Goal: Transaction & Acquisition: Purchase product/service

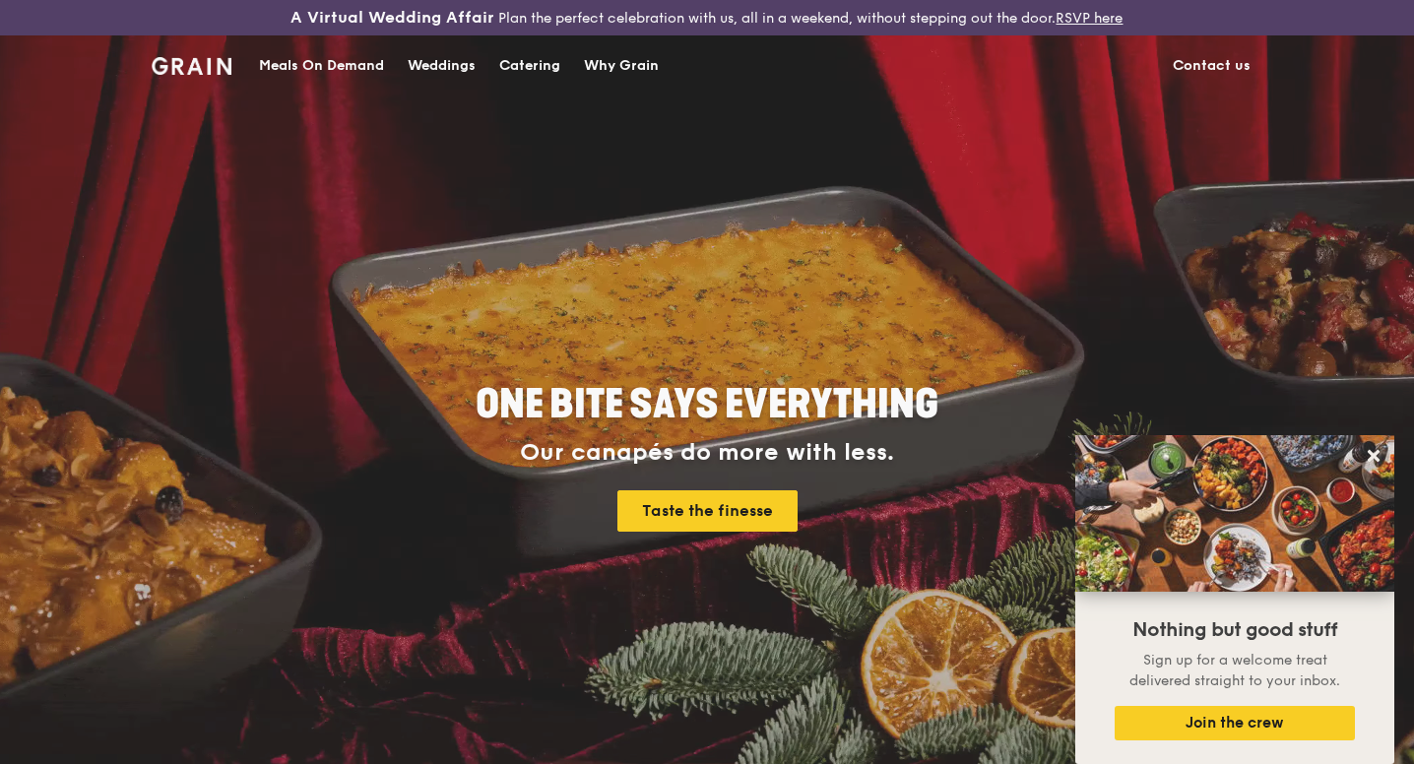
scroll to position [1388, 0]
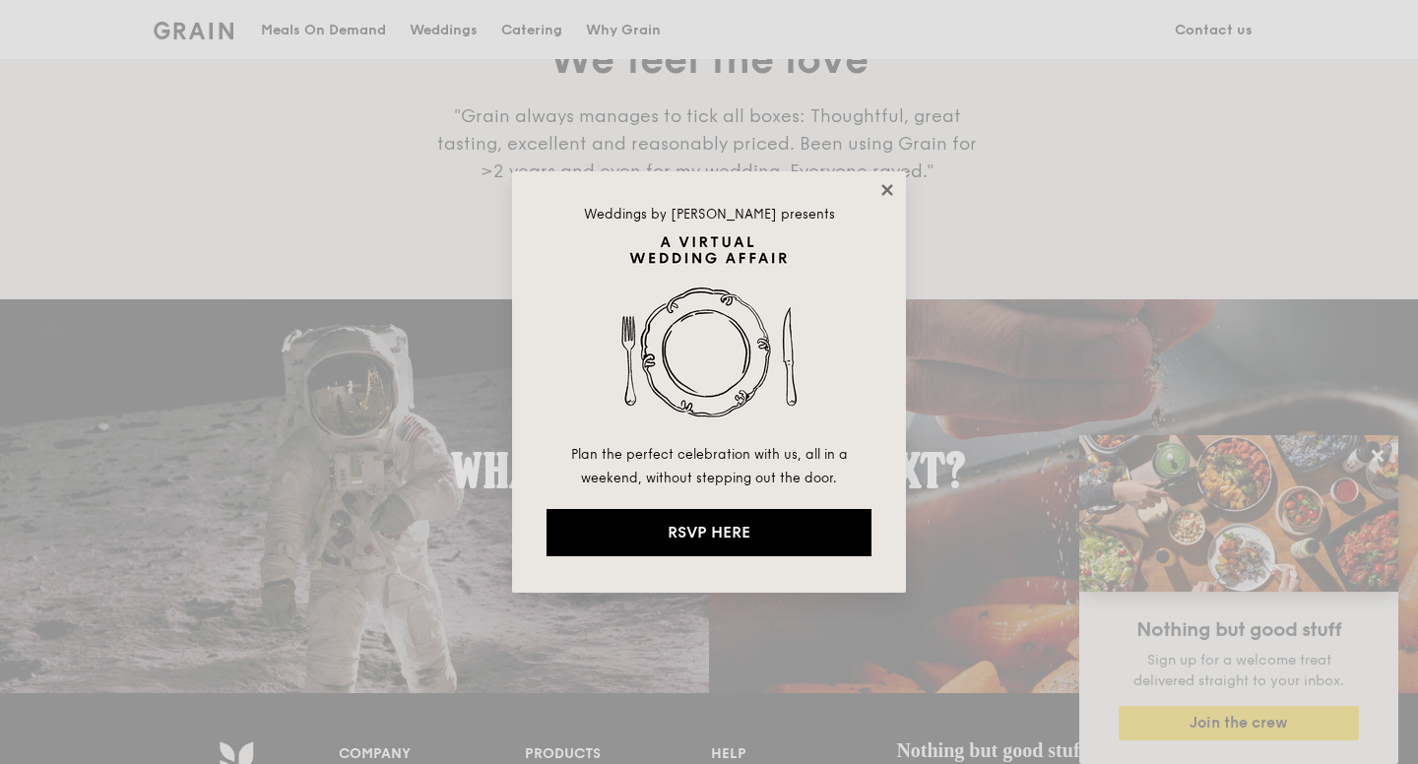
click at [890, 190] on icon at bounding box center [887, 190] width 18 height 18
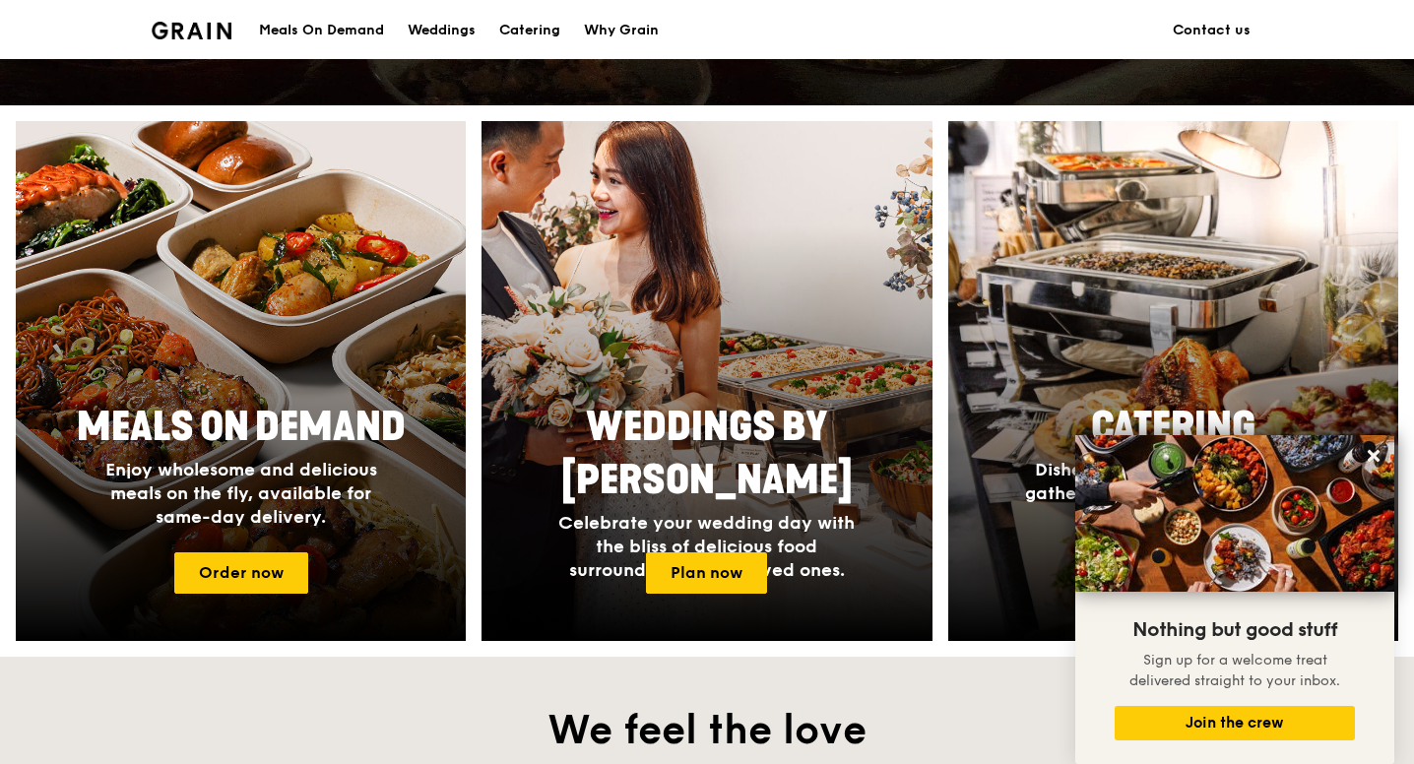
scroll to position [717, 0]
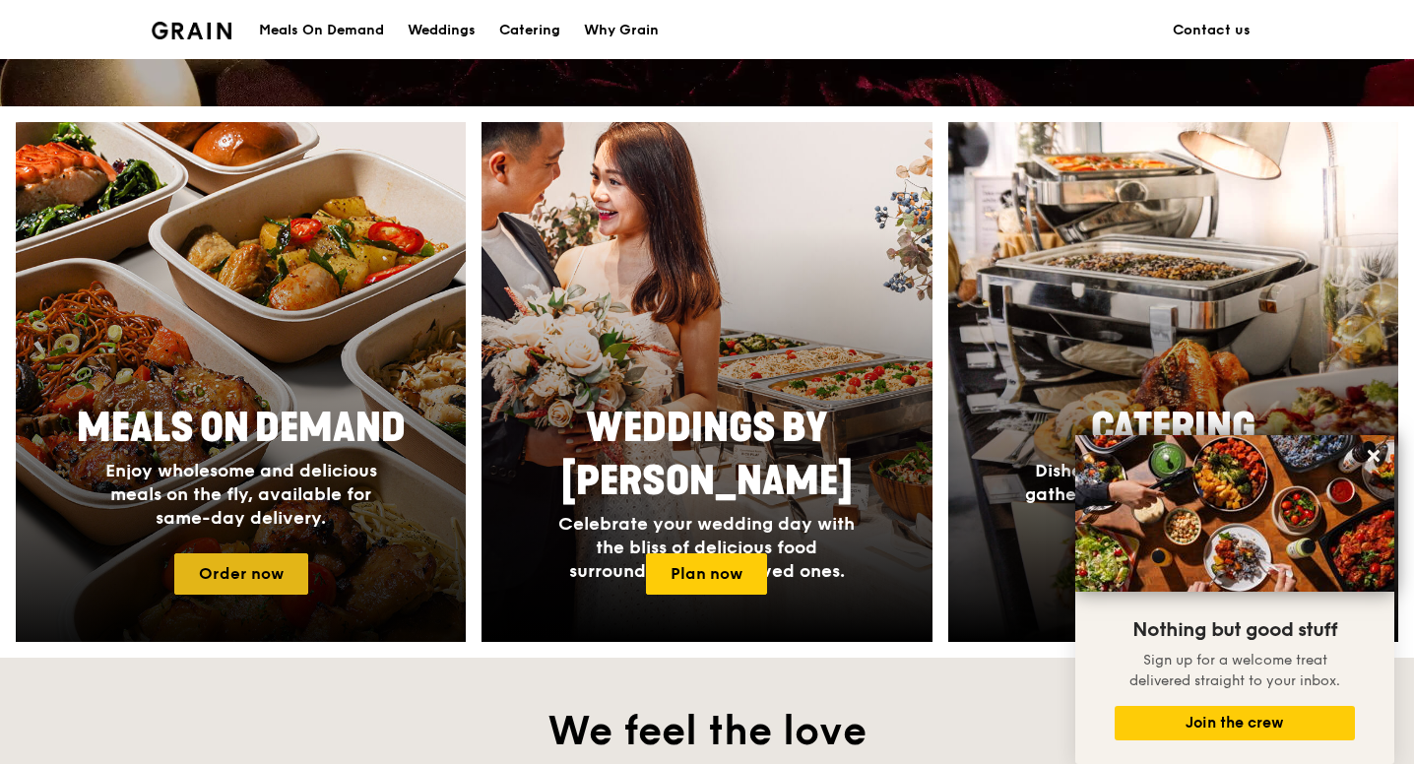
click at [253, 571] on link "Order now" at bounding box center [241, 573] width 134 height 41
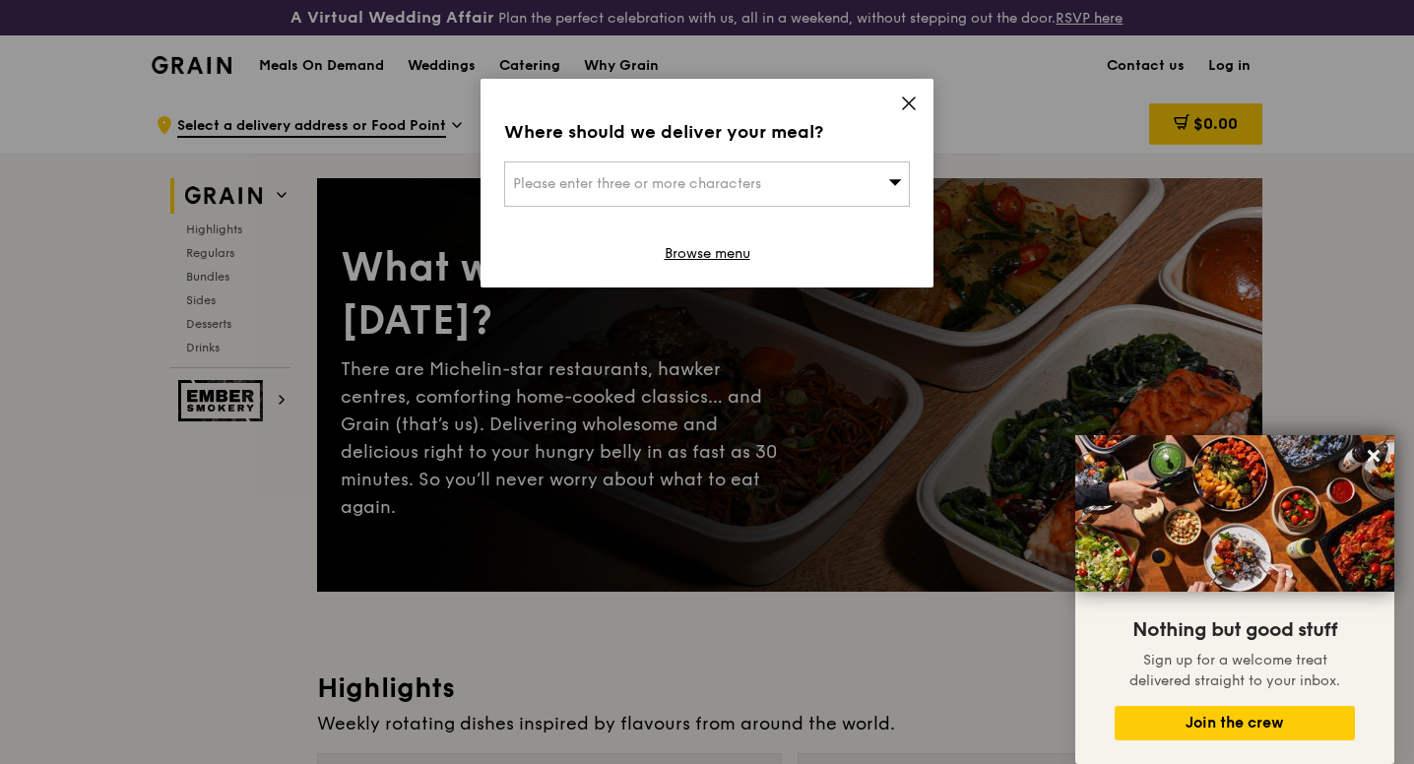
click at [769, 185] on div "Please enter three or more characters" at bounding box center [707, 183] width 406 height 45
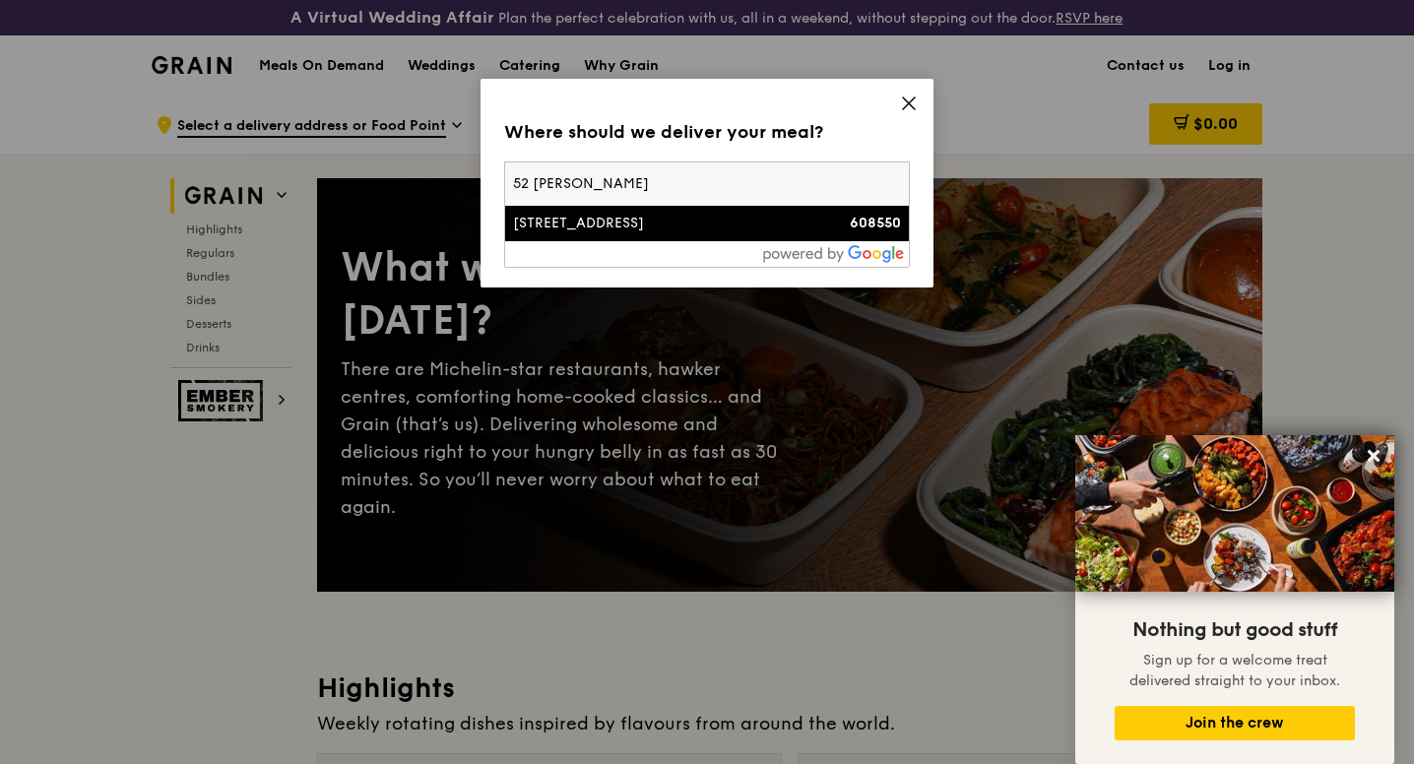
type input "52 jurong gat"
click at [755, 221] on div "[STREET_ADDRESS]" at bounding box center [658, 224] width 291 height 20
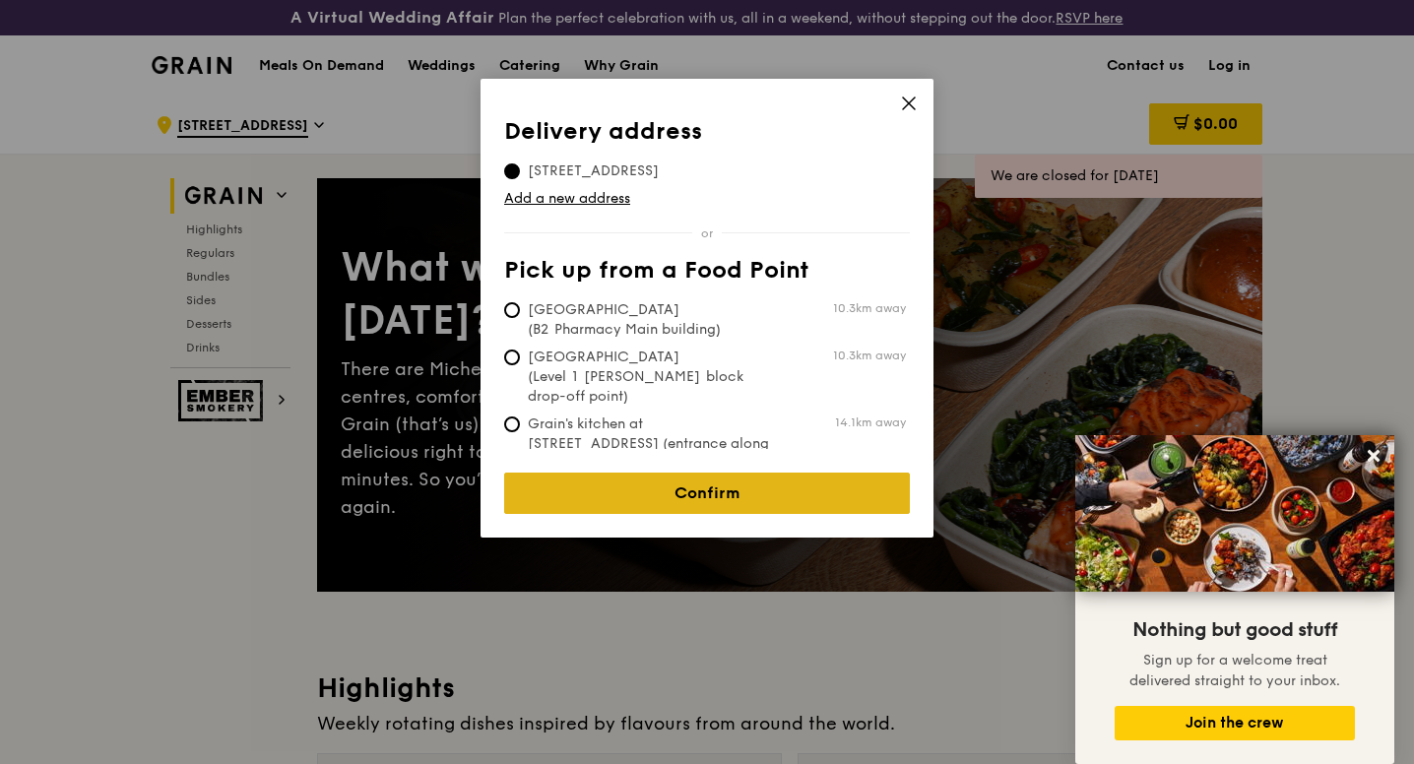
click at [632, 474] on link "Confirm" at bounding box center [707, 493] width 406 height 41
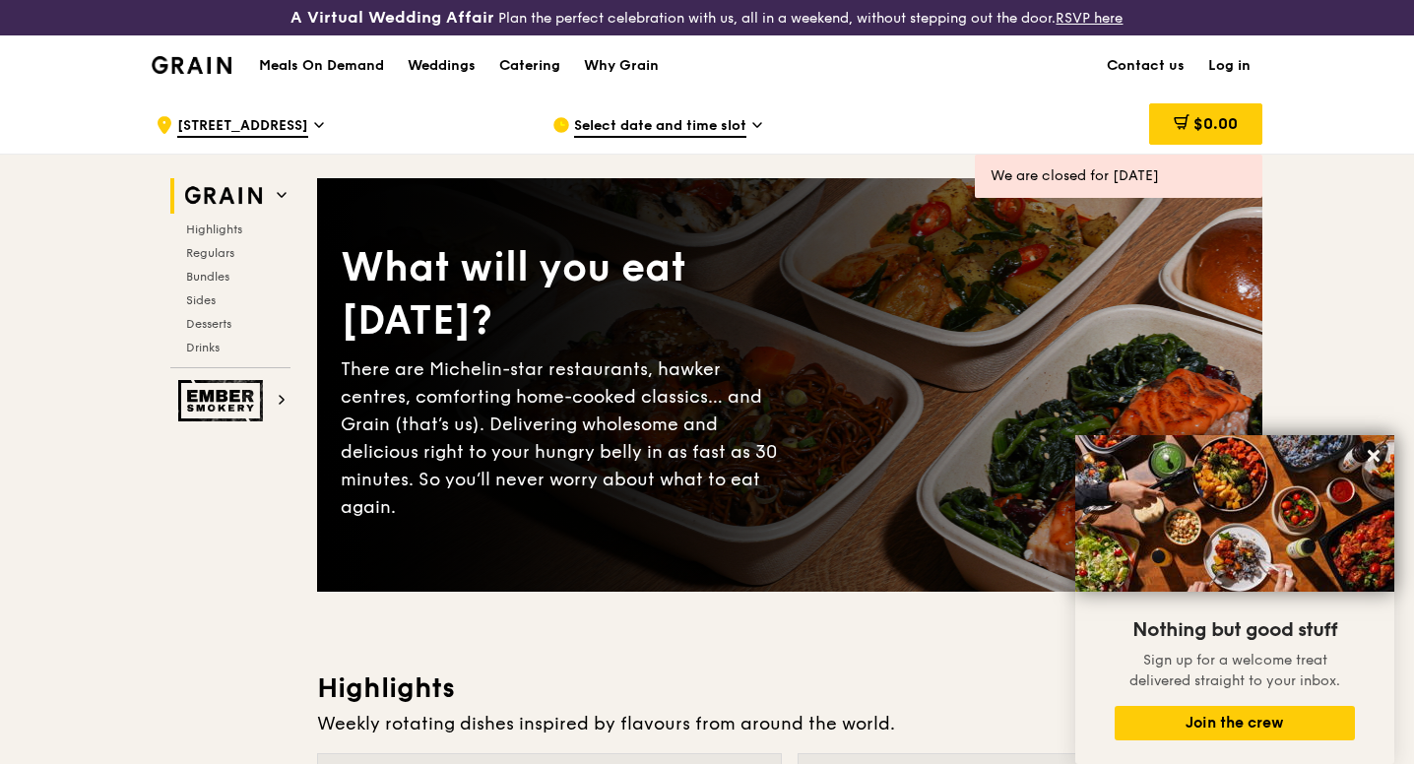
click at [648, 122] on span "Select date and time slot" at bounding box center [660, 127] width 172 height 22
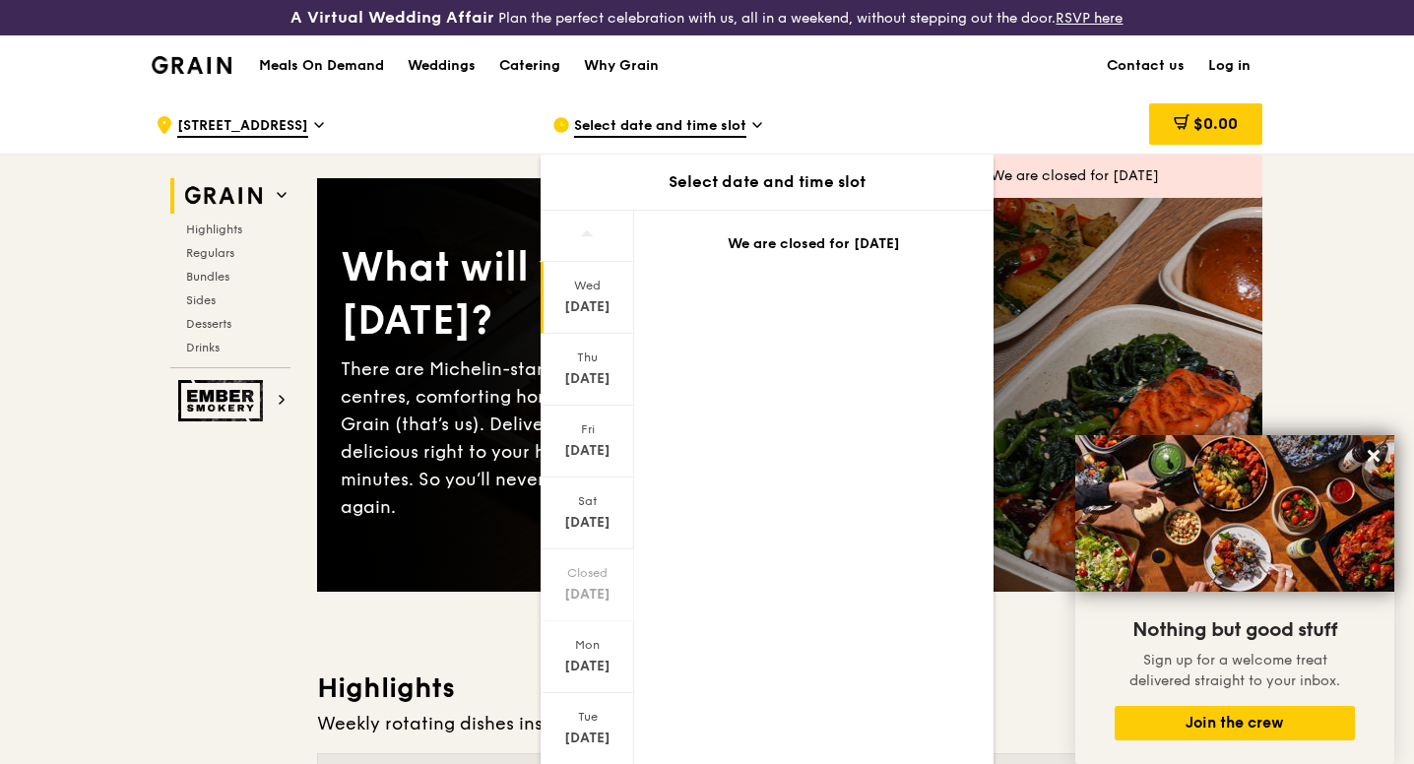
click at [580, 292] on div "Wed" at bounding box center [587, 286] width 88 height 16
click at [588, 363] on div "Thu" at bounding box center [587, 358] width 88 height 16
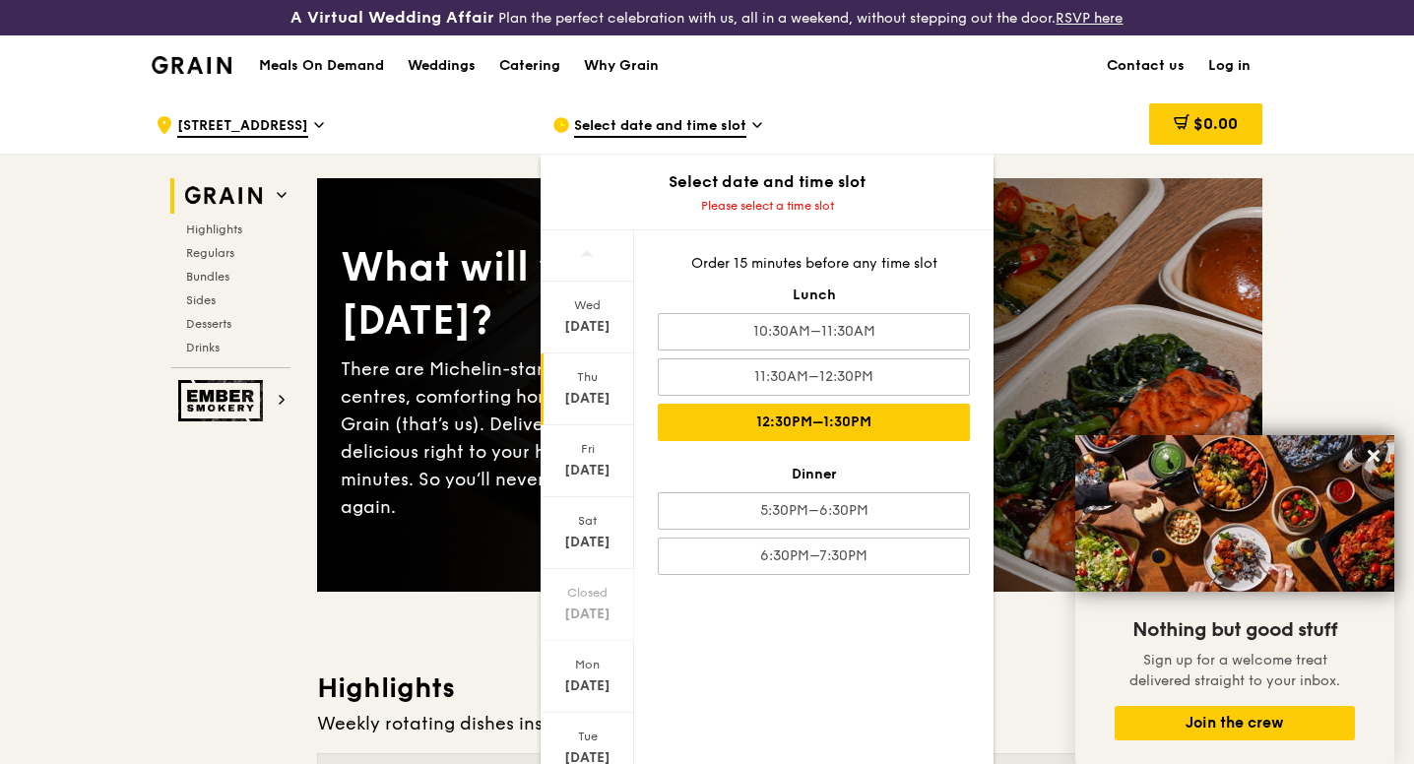
click at [761, 416] on div "12:30PM–1:30PM" at bounding box center [814, 422] width 312 height 37
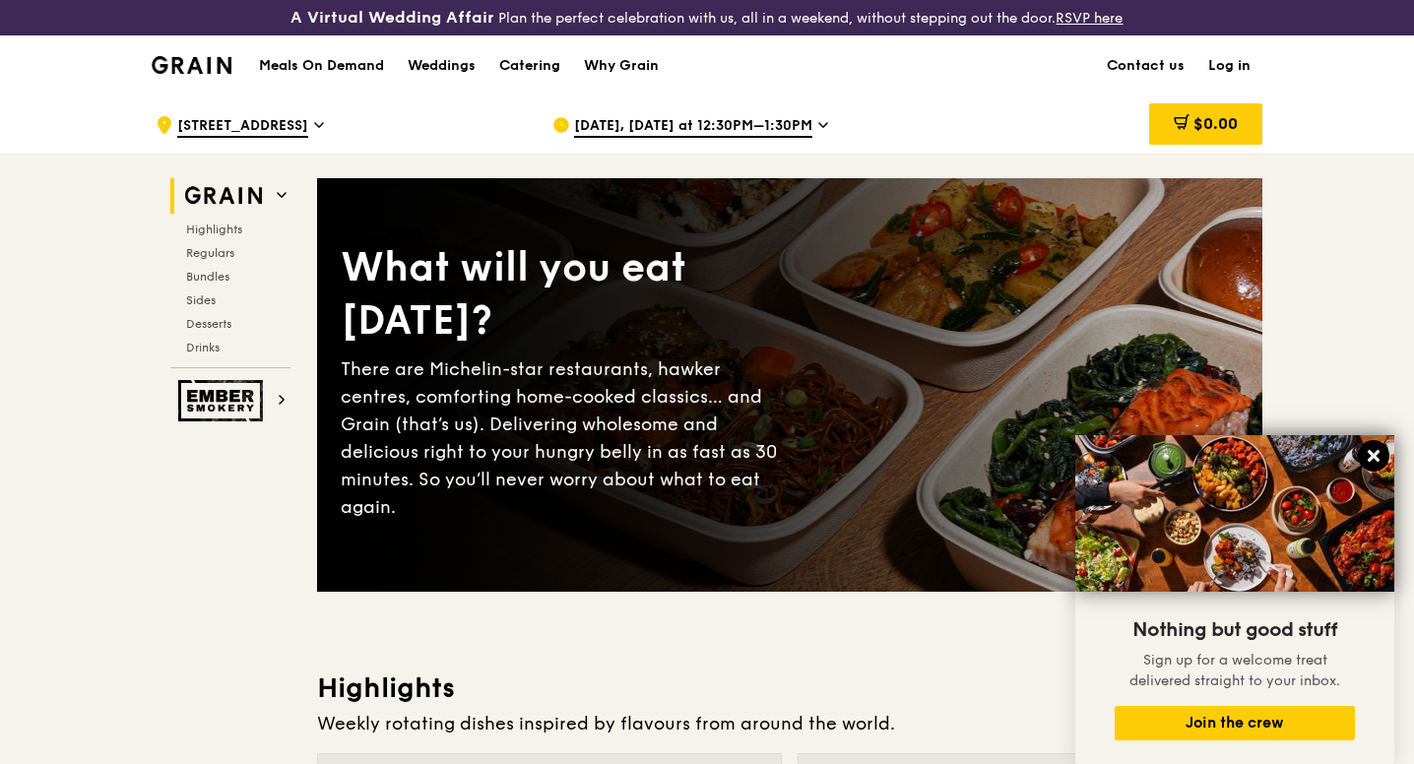
click at [1377, 453] on icon at bounding box center [1374, 456] width 12 height 12
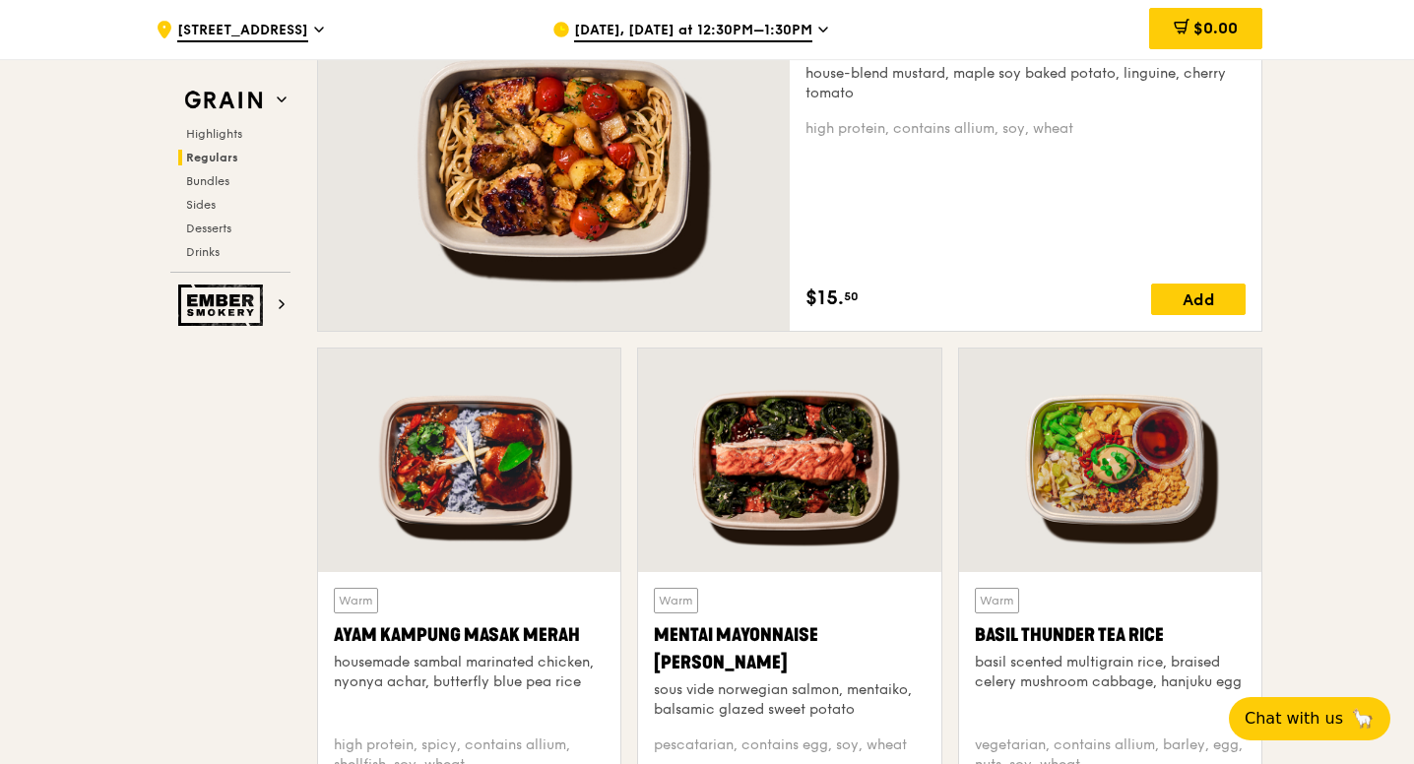
scroll to position [1507, 0]
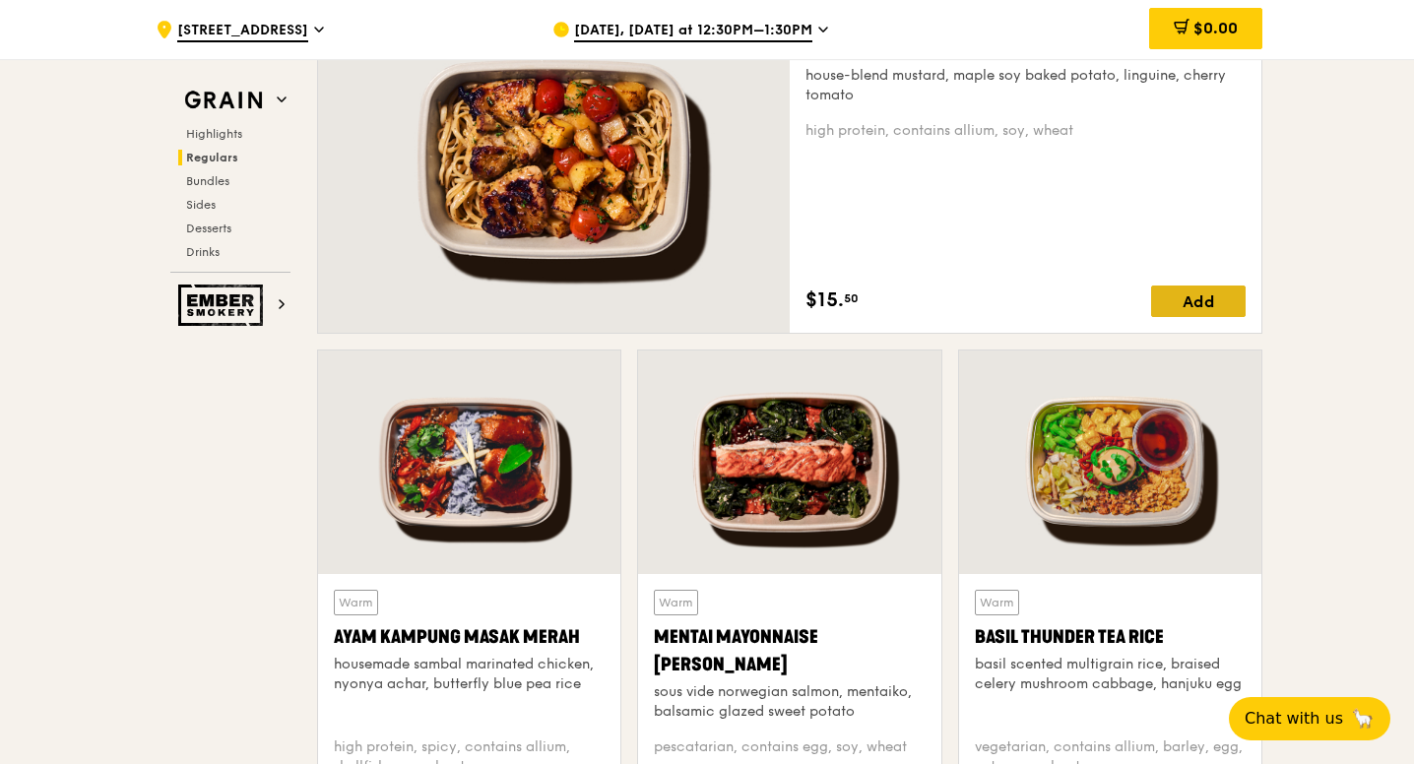
click at [1183, 306] on div "Add" at bounding box center [1198, 302] width 95 height 32
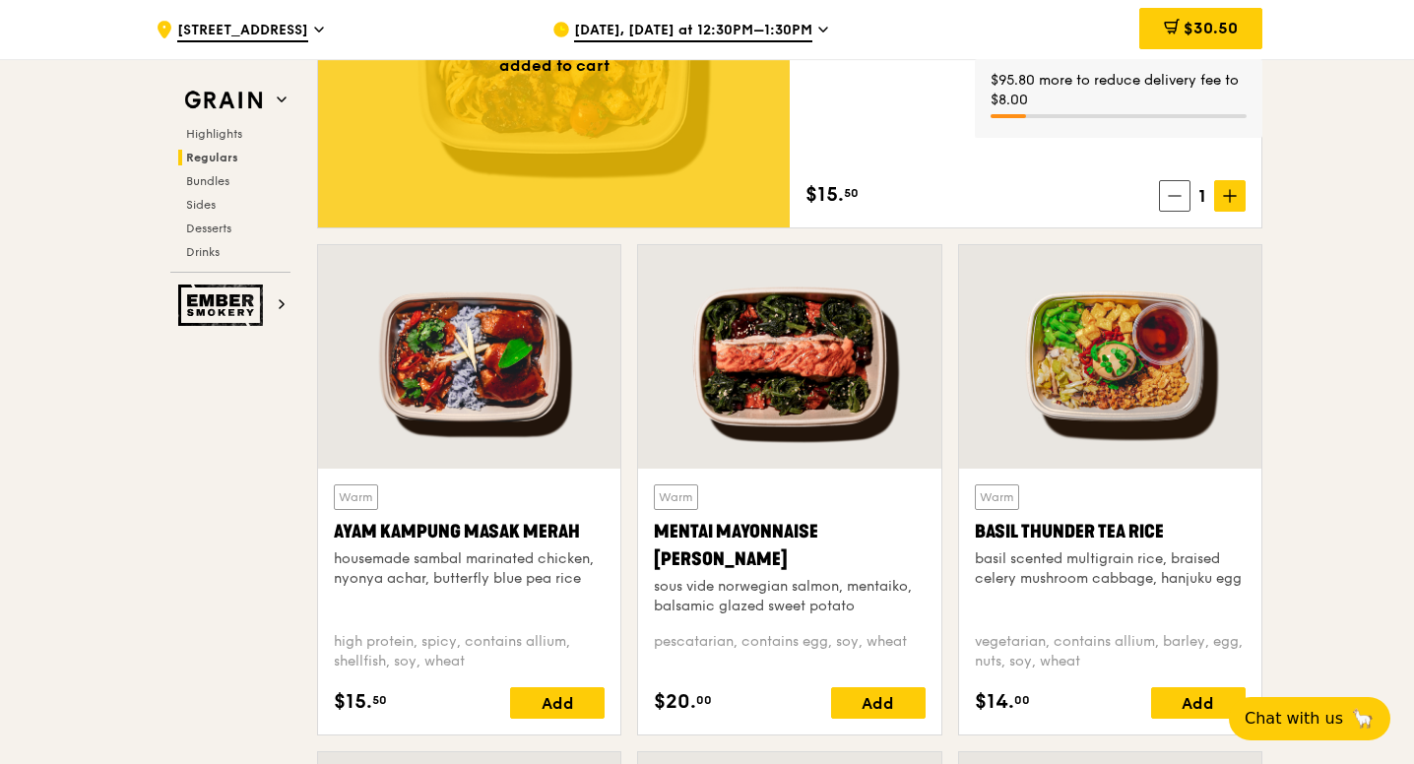
scroll to position [1623, 0]
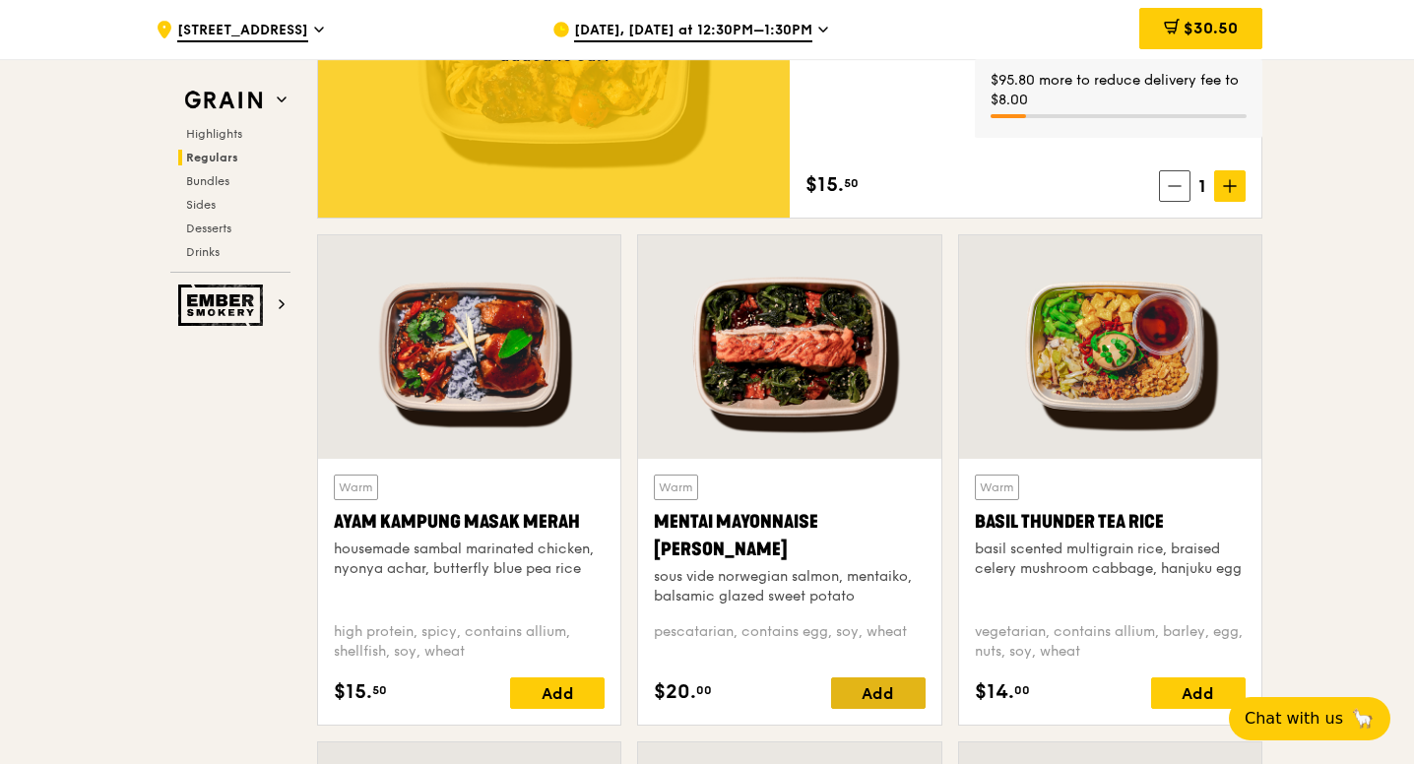
click at [845, 696] on div "Add" at bounding box center [878, 693] width 95 height 32
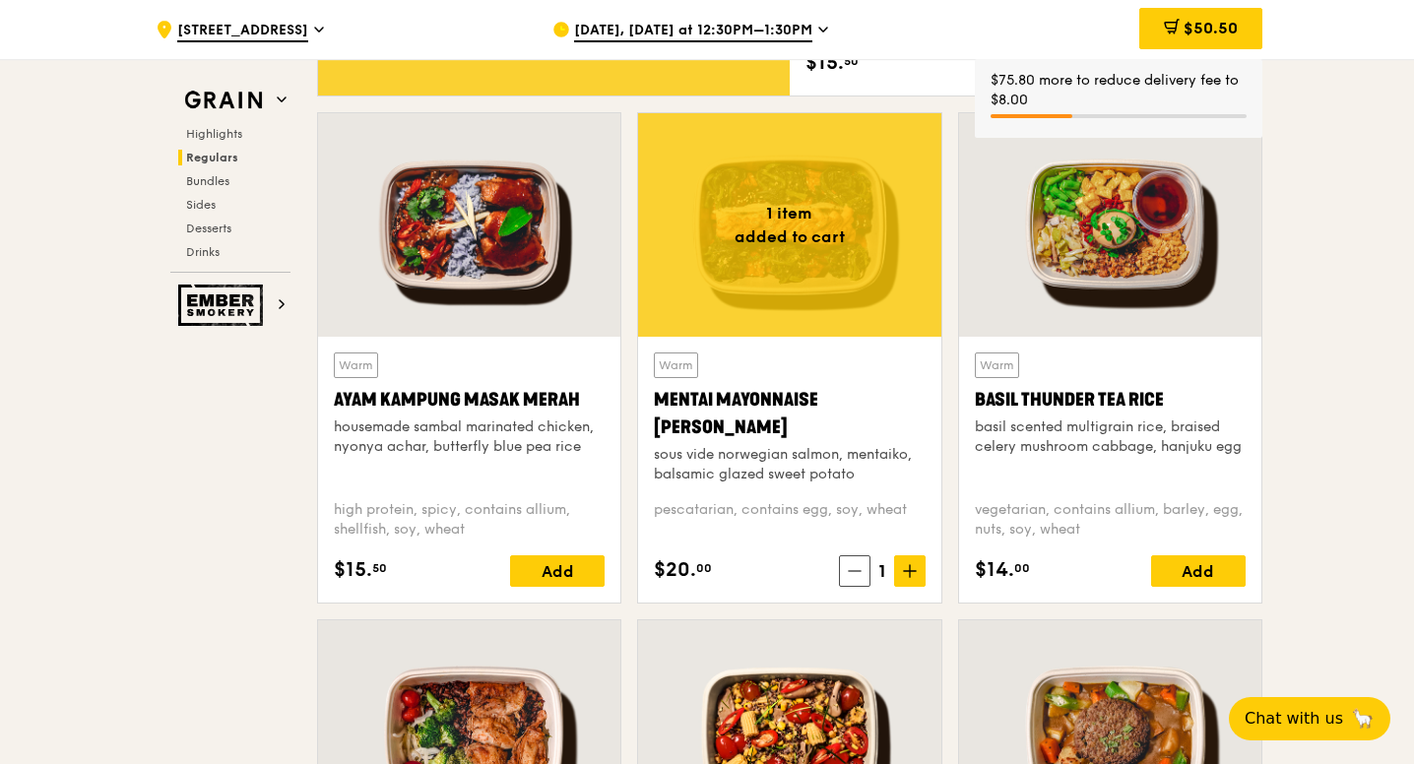
scroll to position [1747, 0]
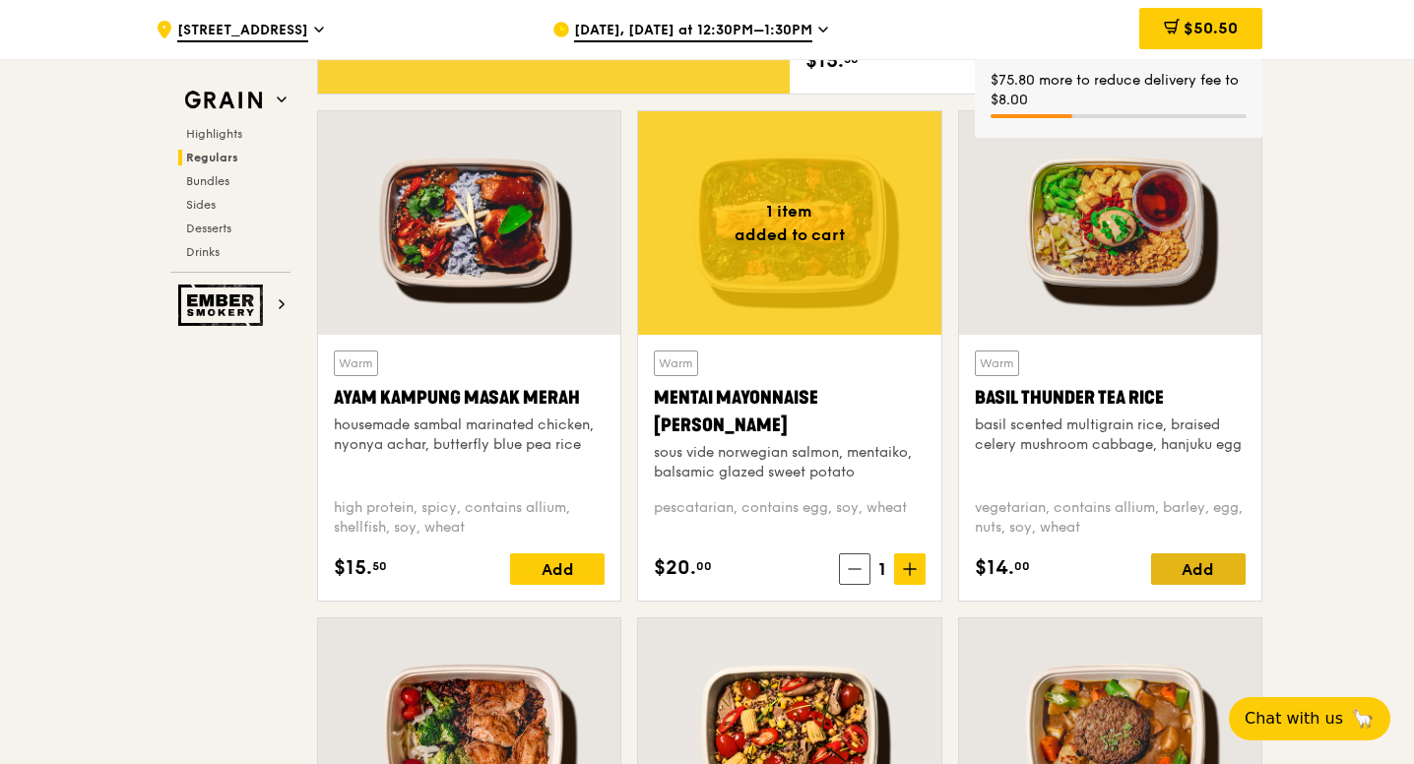
click at [1208, 567] on div "Add" at bounding box center [1198, 569] width 95 height 32
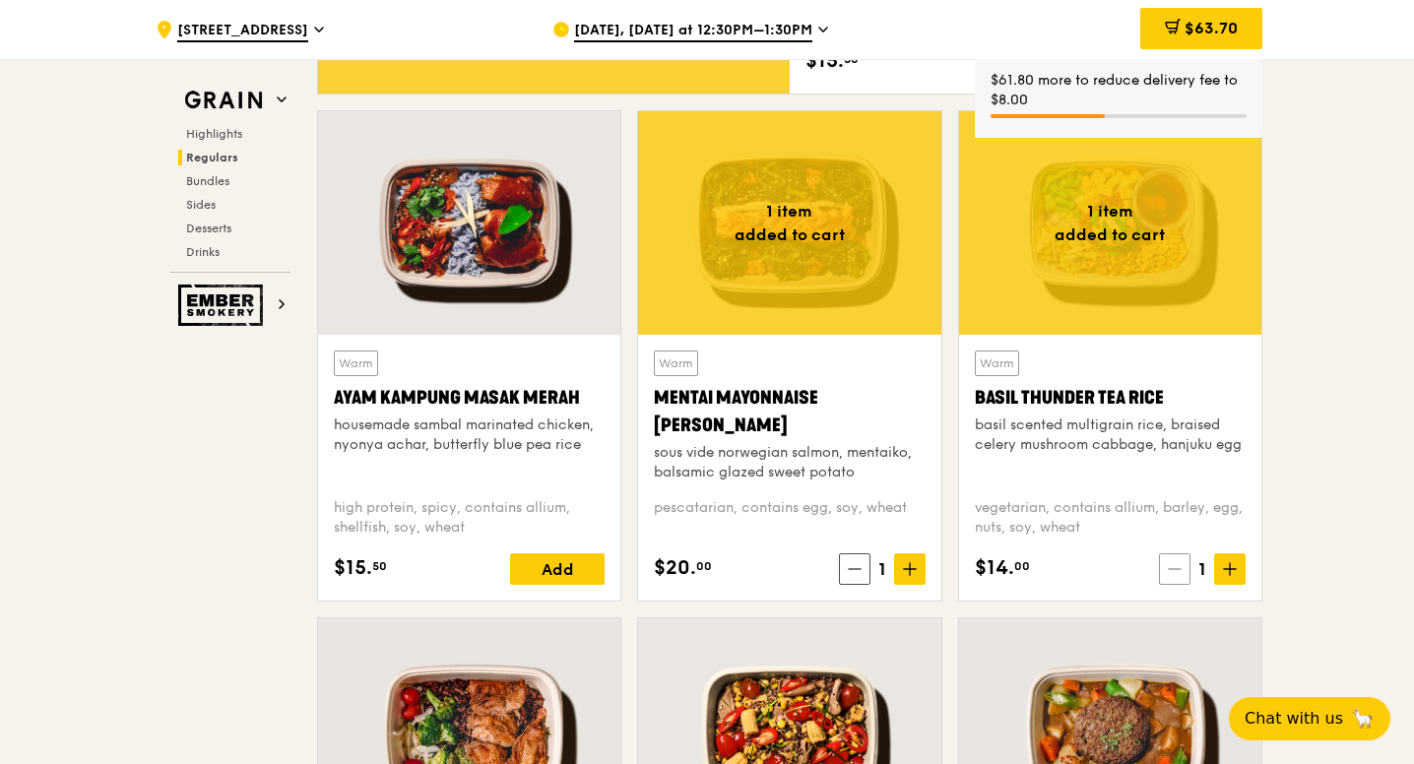
click at [1178, 575] on icon at bounding box center [1175, 569] width 14 height 14
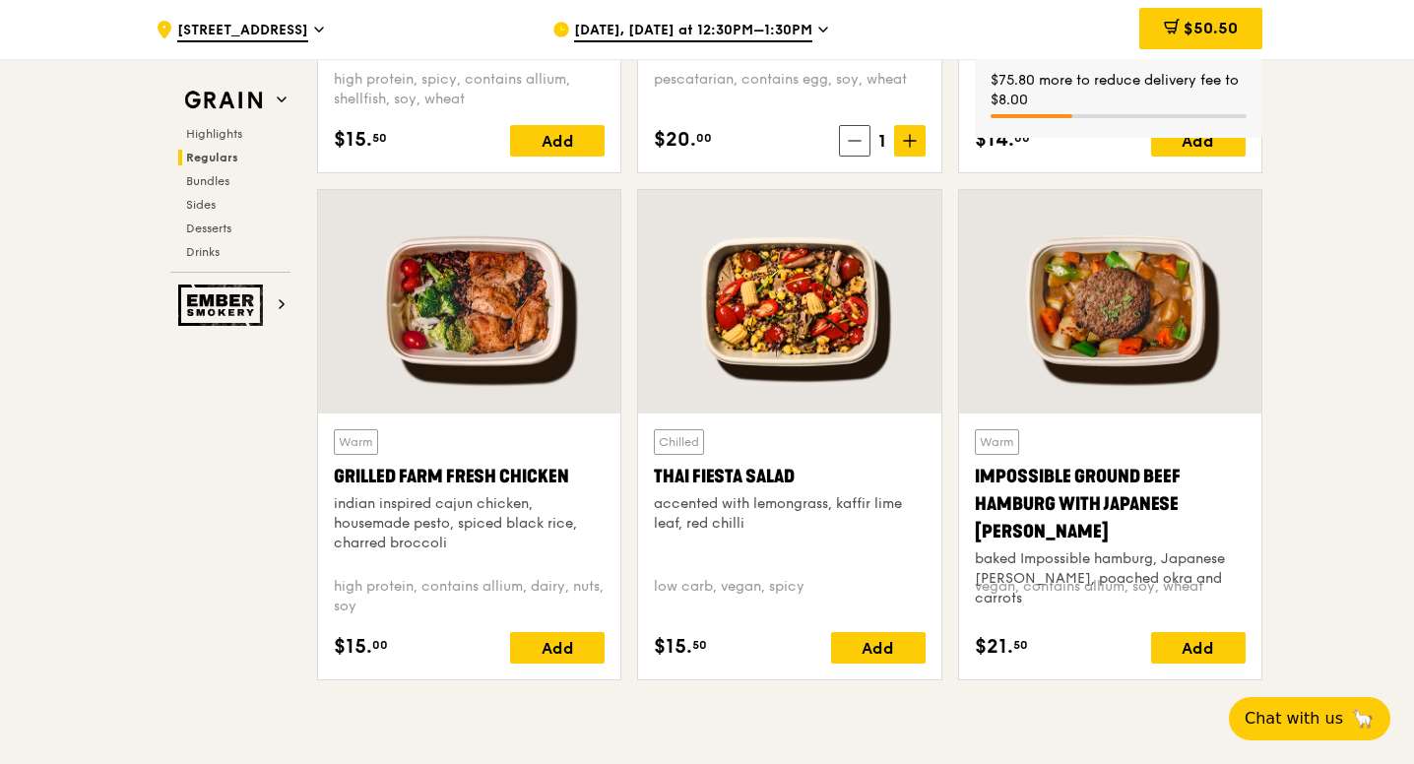
scroll to position [2209, 0]
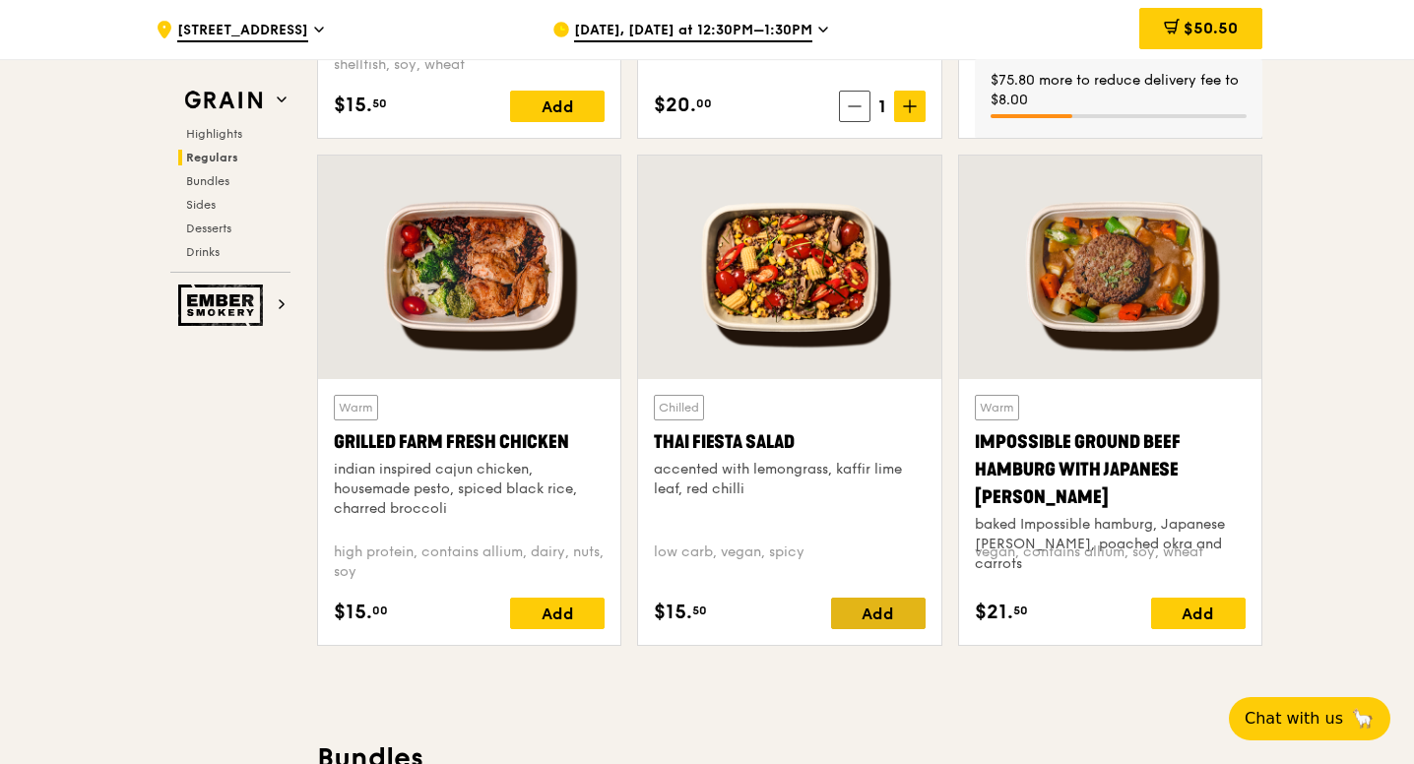
click at [893, 628] on div "Add" at bounding box center [878, 614] width 95 height 32
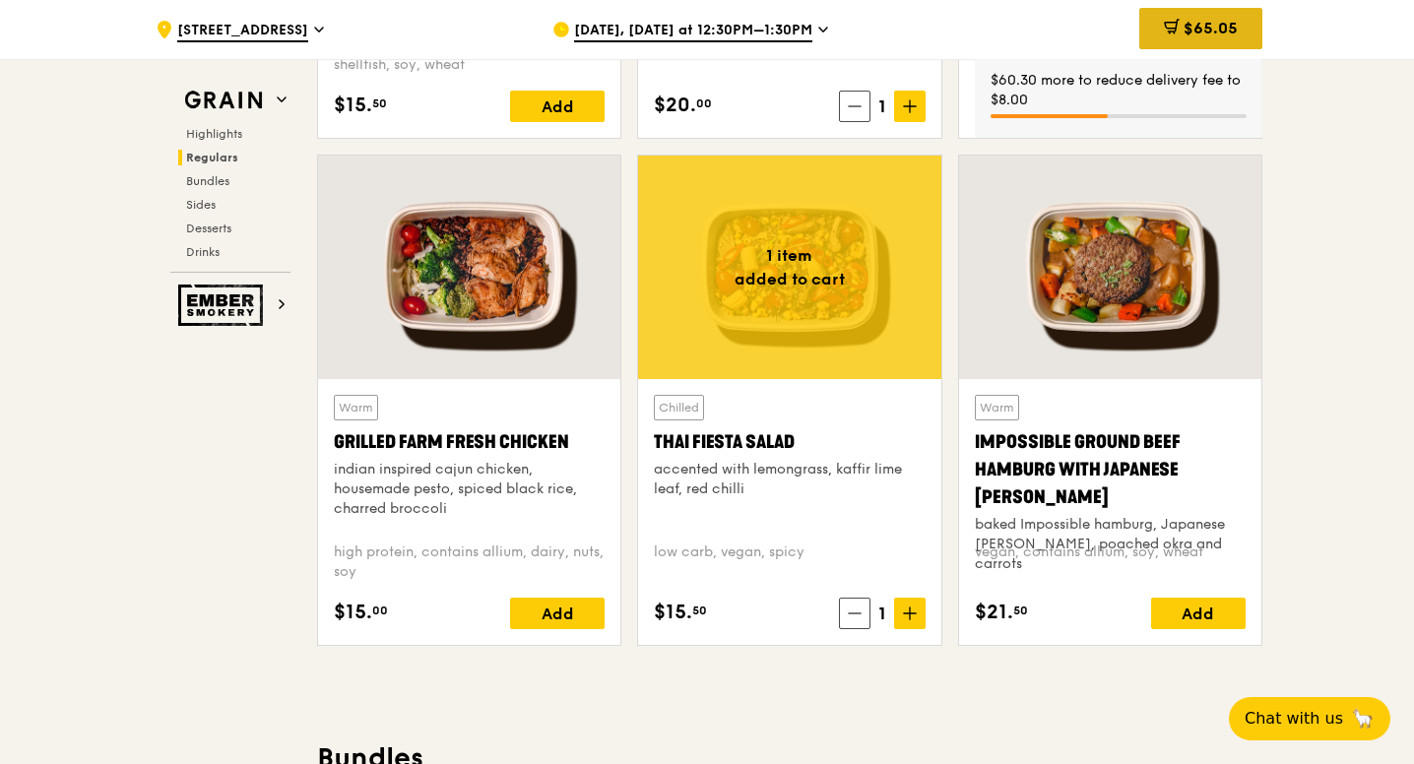
click at [1215, 32] on span "$65.05" at bounding box center [1210, 28] width 54 height 19
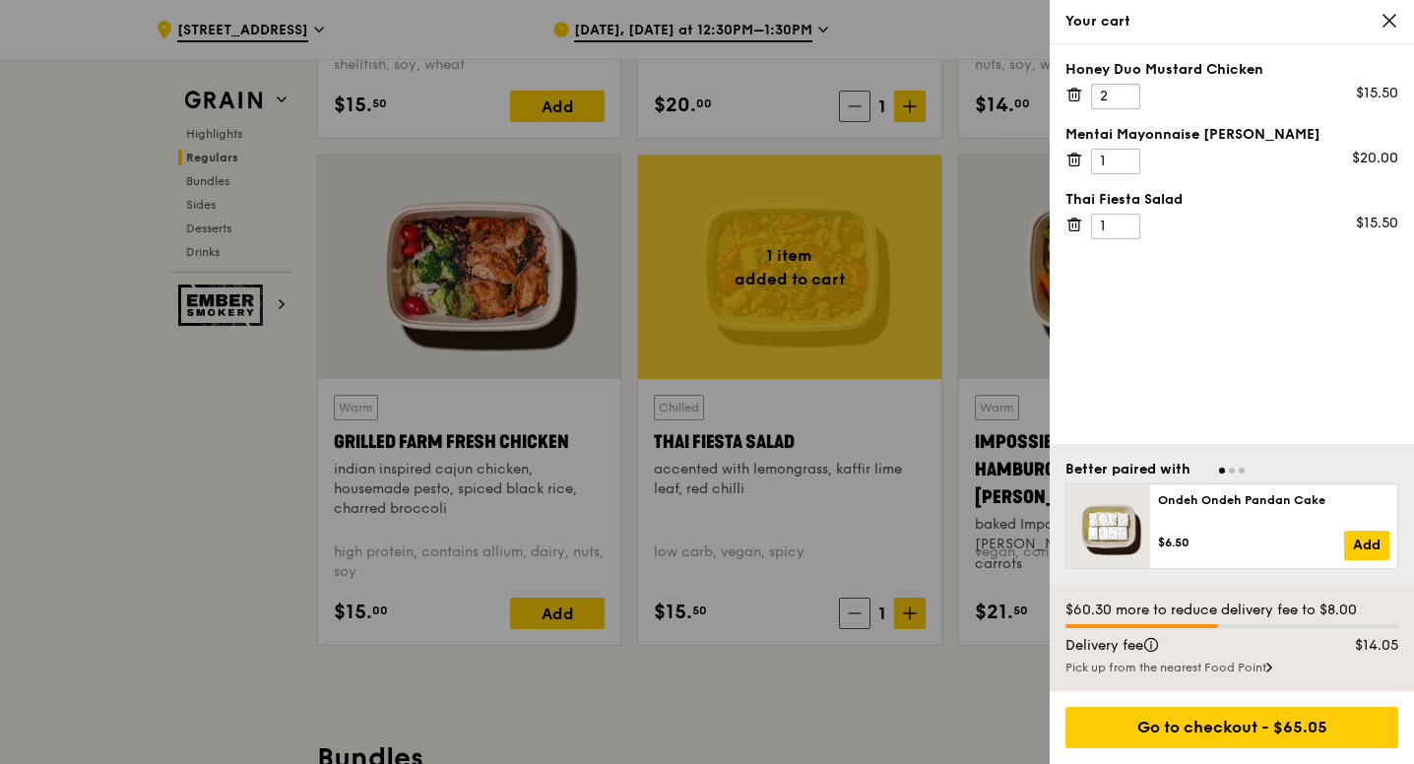
click at [1122, 95] on input "2" at bounding box center [1115, 97] width 49 height 26
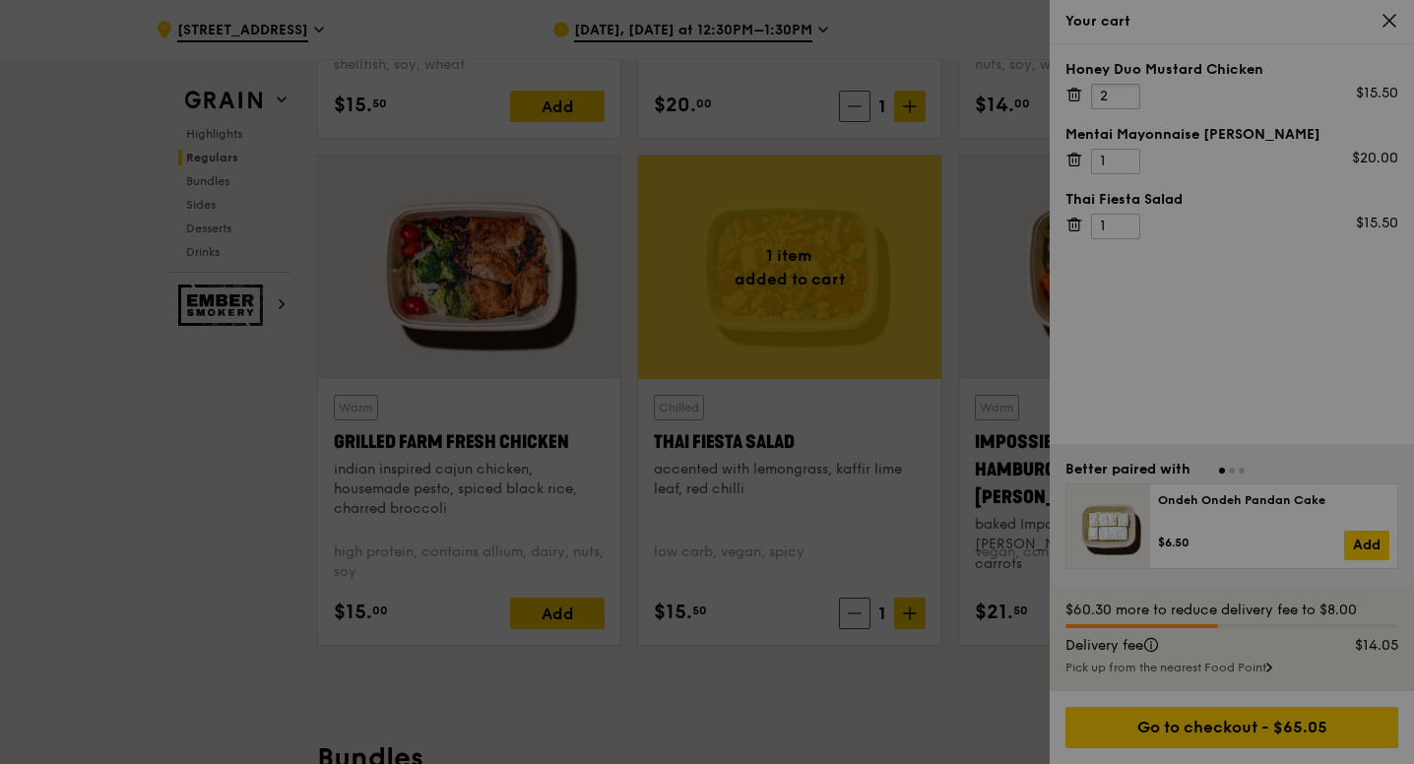
click at [1122, 95] on input "2" at bounding box center [1115, 97] width 49 height 26
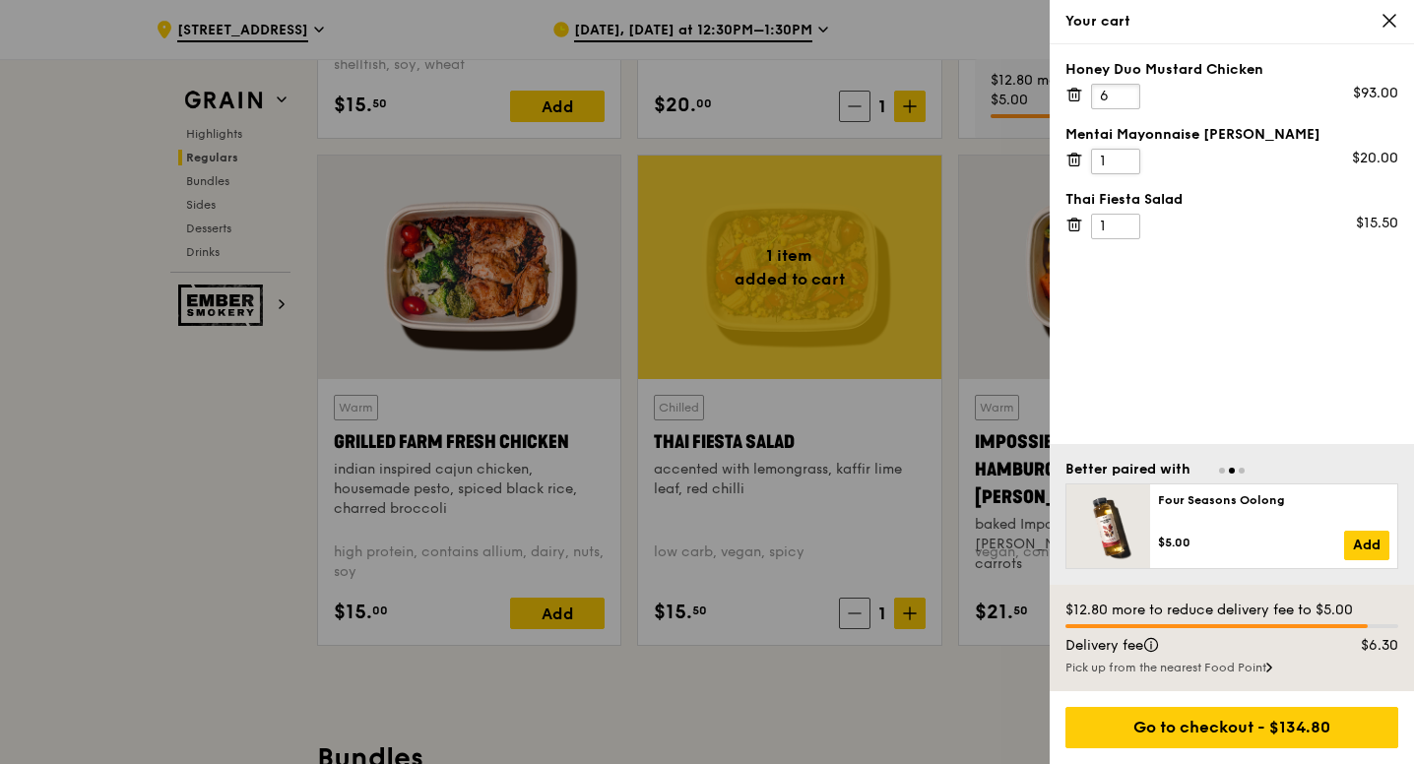
type input "6"
click at [1102, 154] on input "1" at bounding box center [1115, 162] width 49 height 26
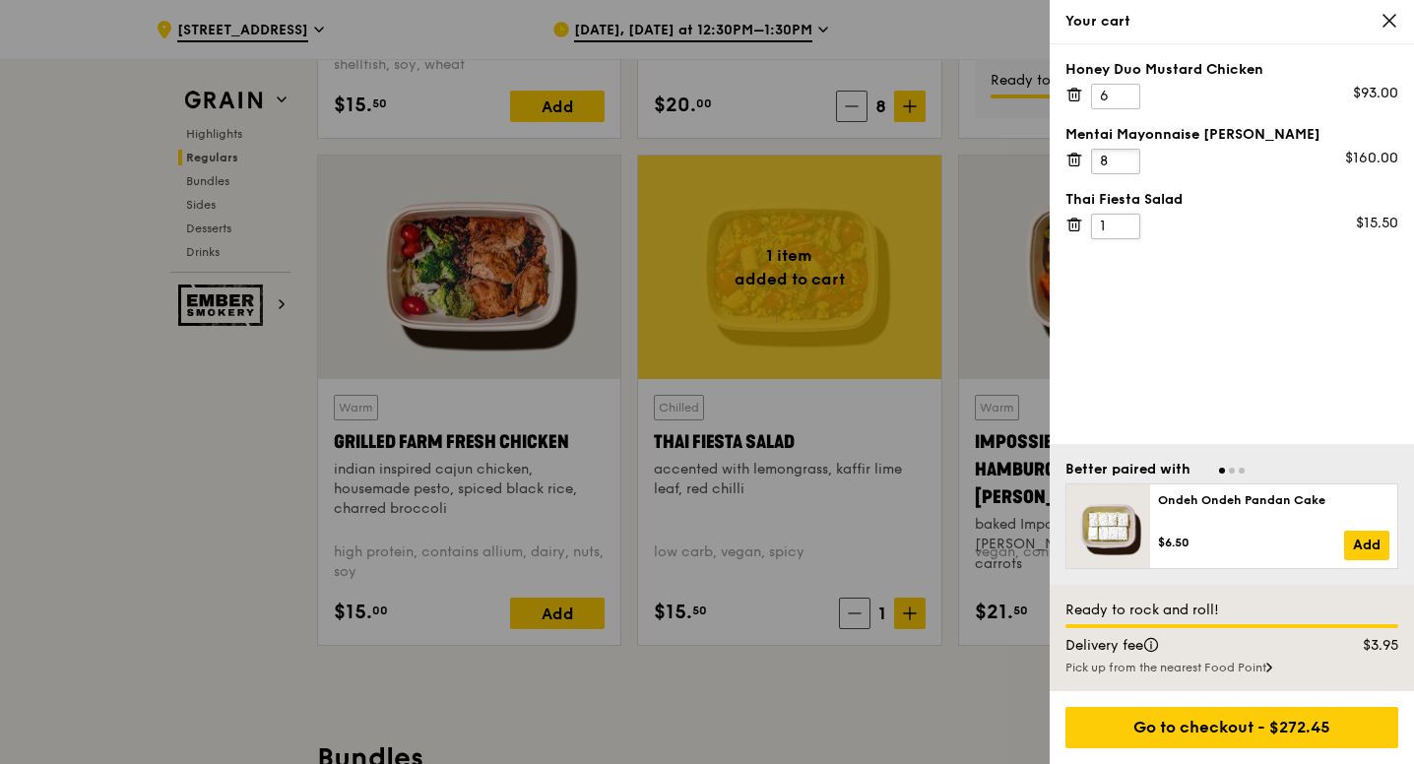
type input "8"
click at [1109, 224] on input "1" at bounding box center [1115, 227] width 49 height 26
type input "1"
click at [1211, 291] on div "Honey Duo Mustard Chicken 6 $93.00 Mentai Mayonnaise Aburi Salmon 8 $160.00 Tha…" at bounding box center [1232, 244] width 364 height 400
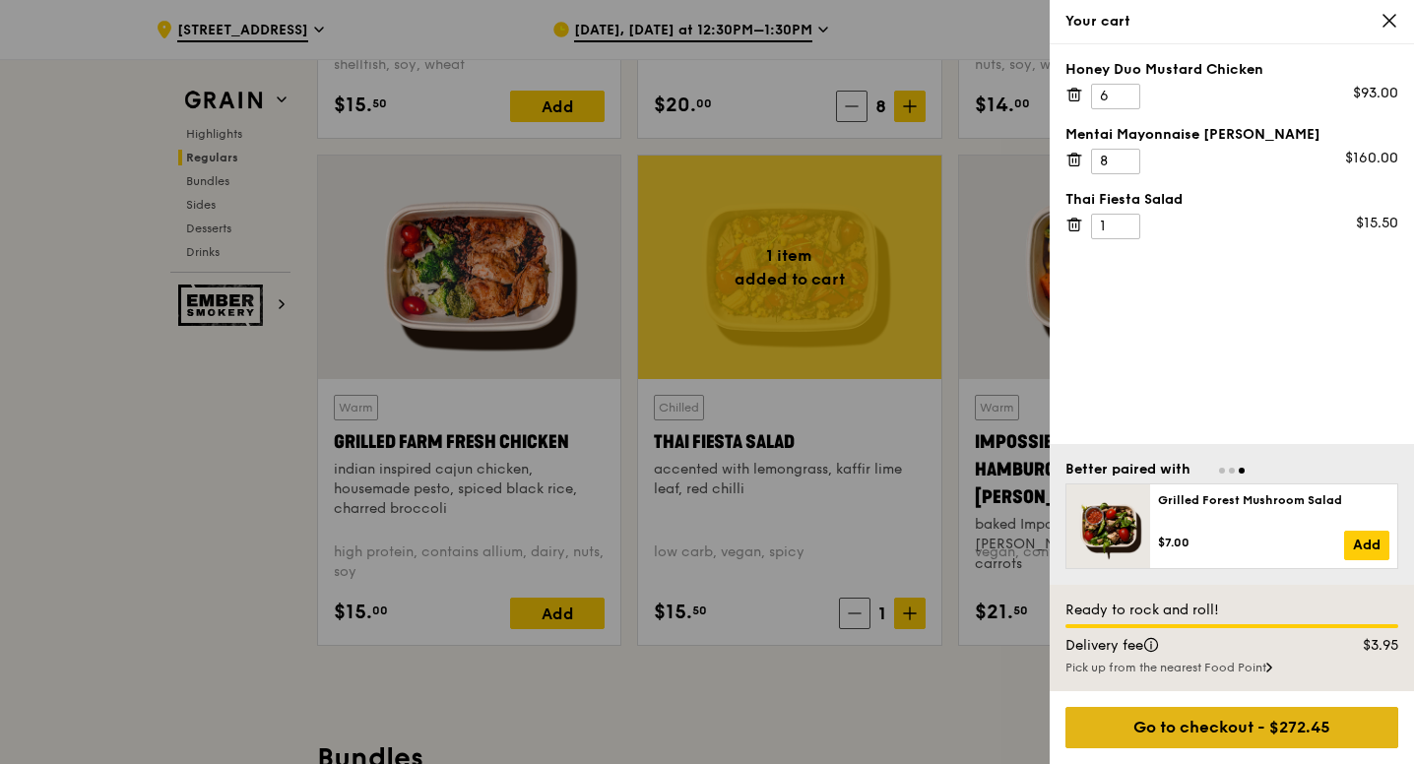
click at [1229, 725] on div "Go to checkout - $272.45" at bounding box center [1231, 727] width 333 height 41
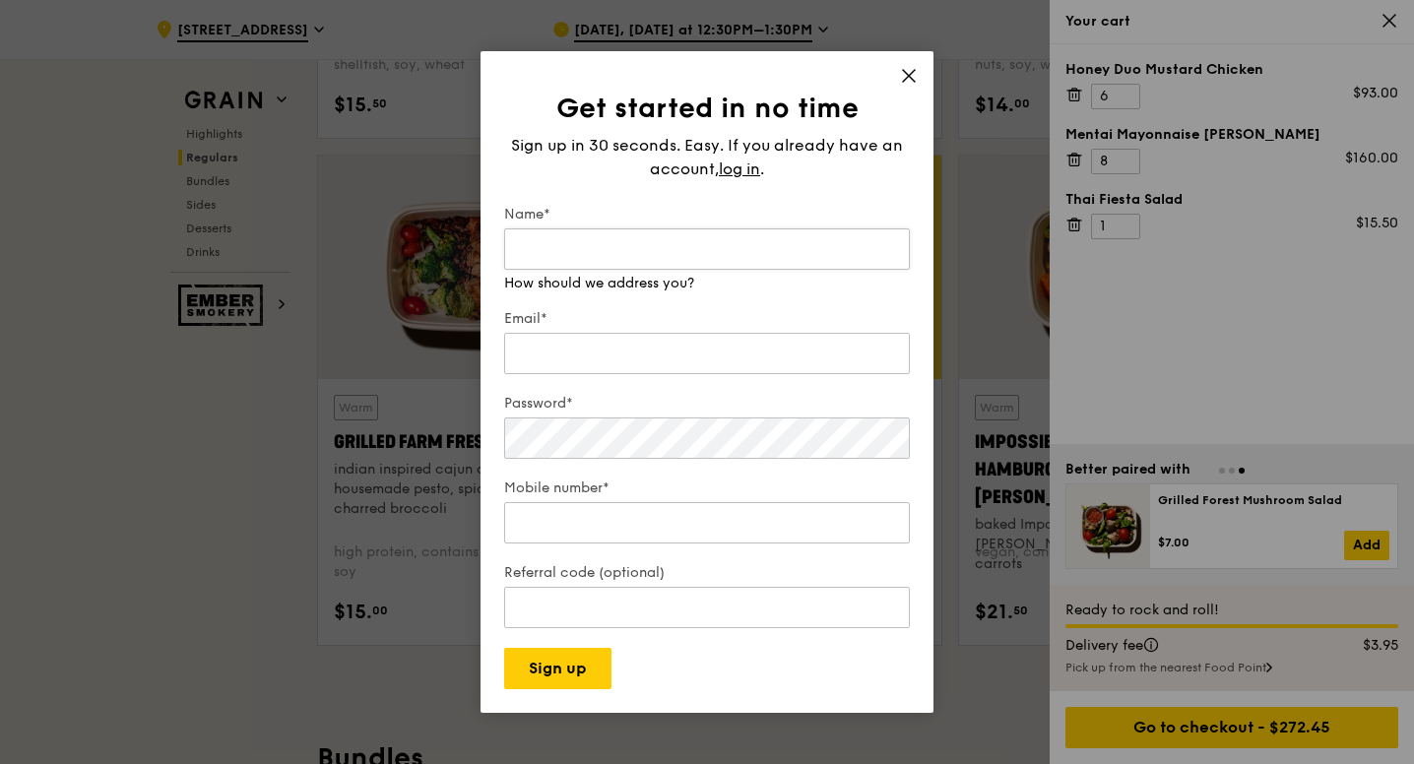
click at [754, 236] on input "Name*" at bounding box center [707, 248] width 406 height 41
type input "M"
type input "Tay Ming Wei"
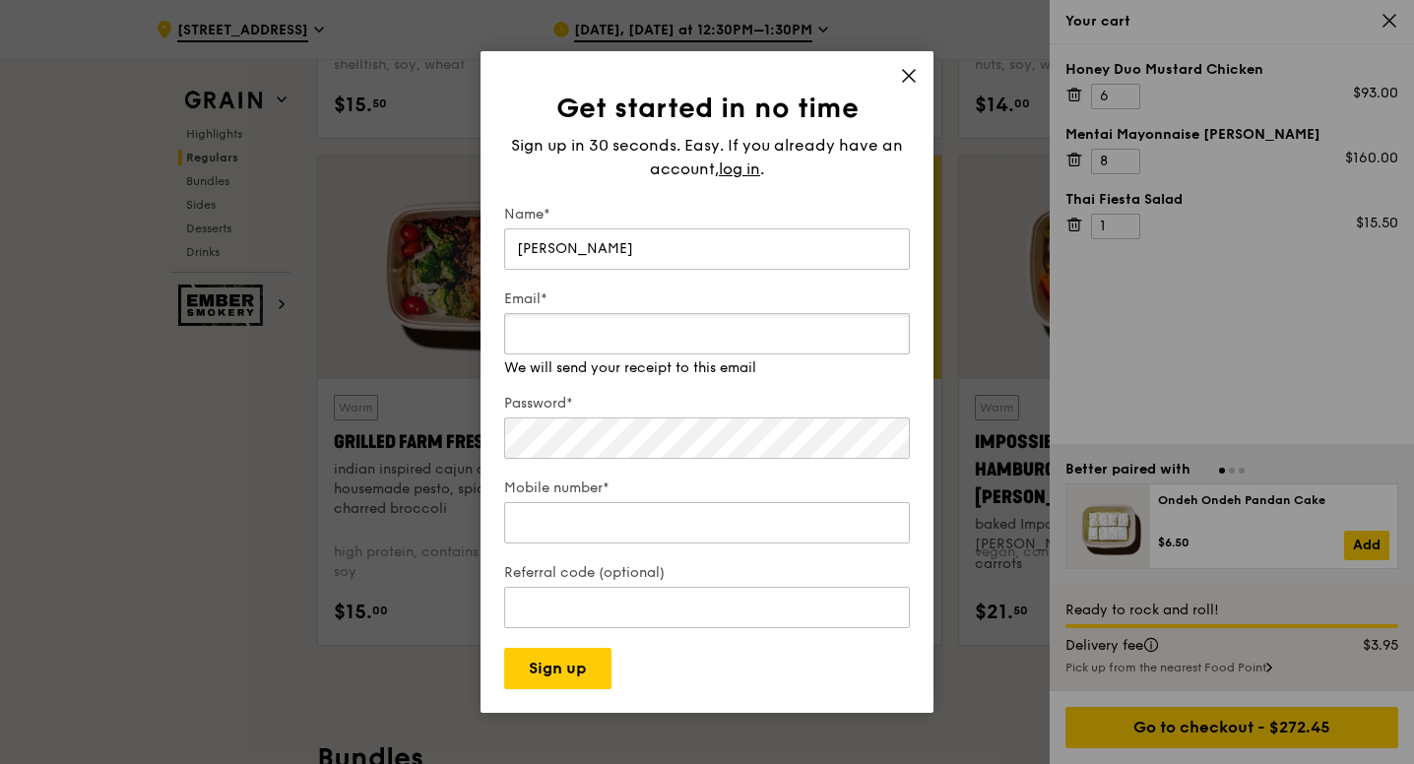
click at [568, 331] on input "Email*" at bounding box center [707, 333] width 406 height 41
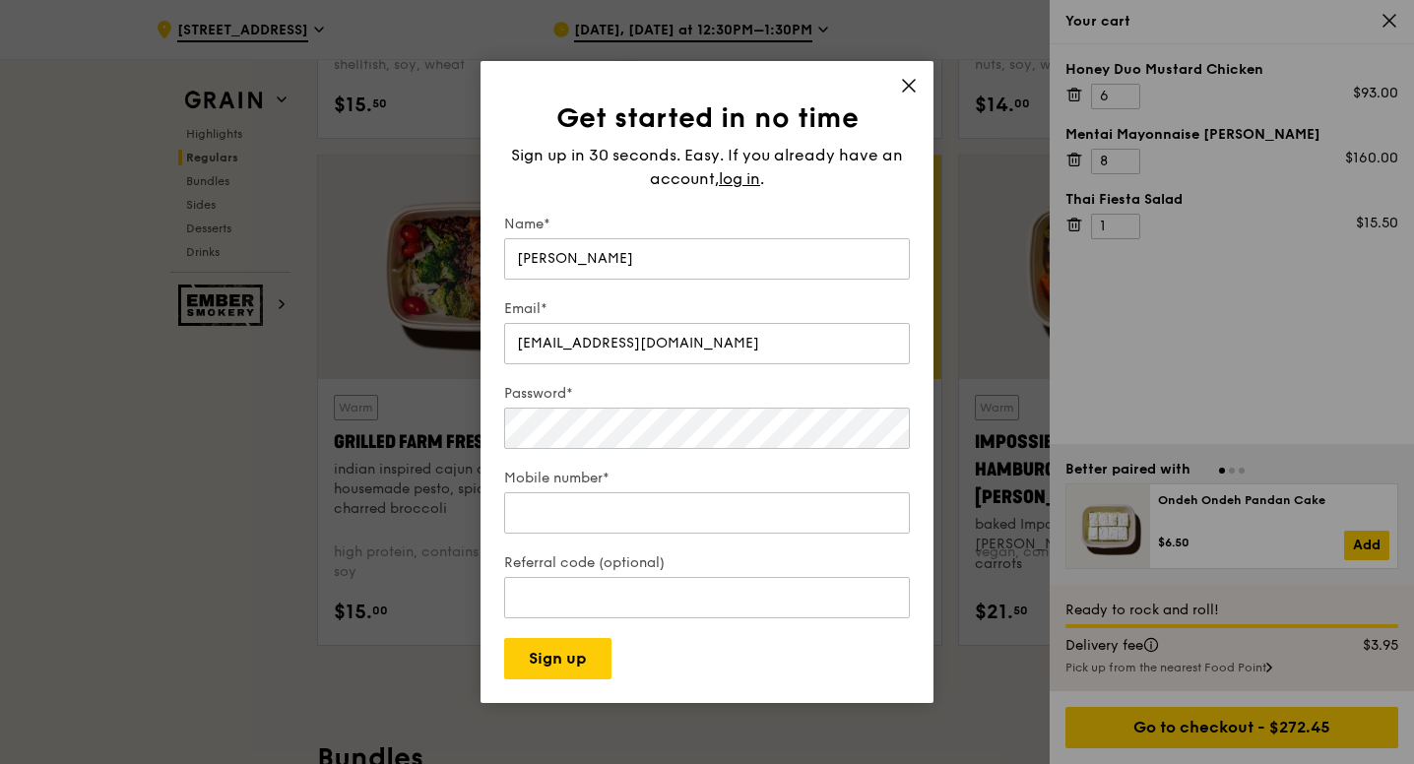
click at [818, 182] on div "Get started in no time Sign up in 30 seconds. Easy. If you already have an acco…" at bounding box center [707, 389] width 406 height 579
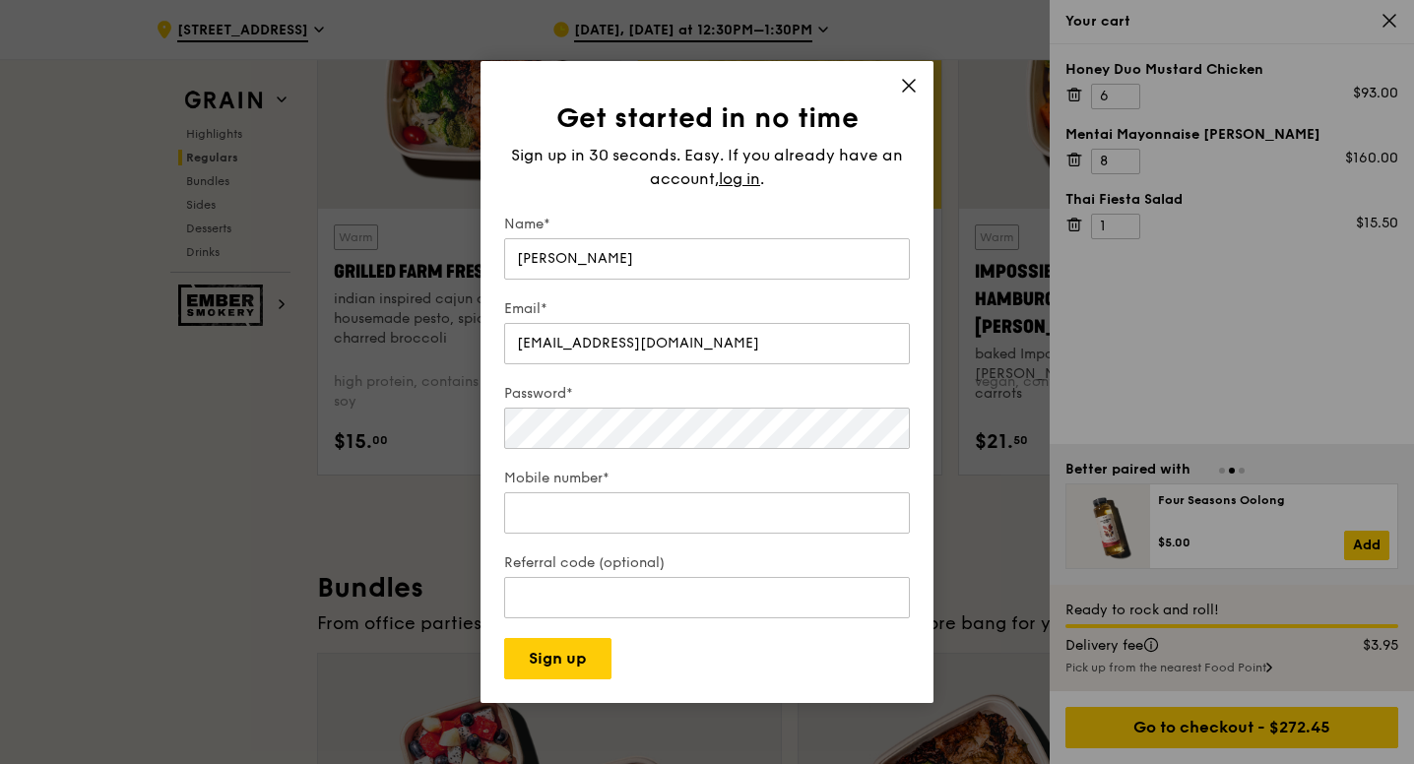
scroll to position [2381, 0]
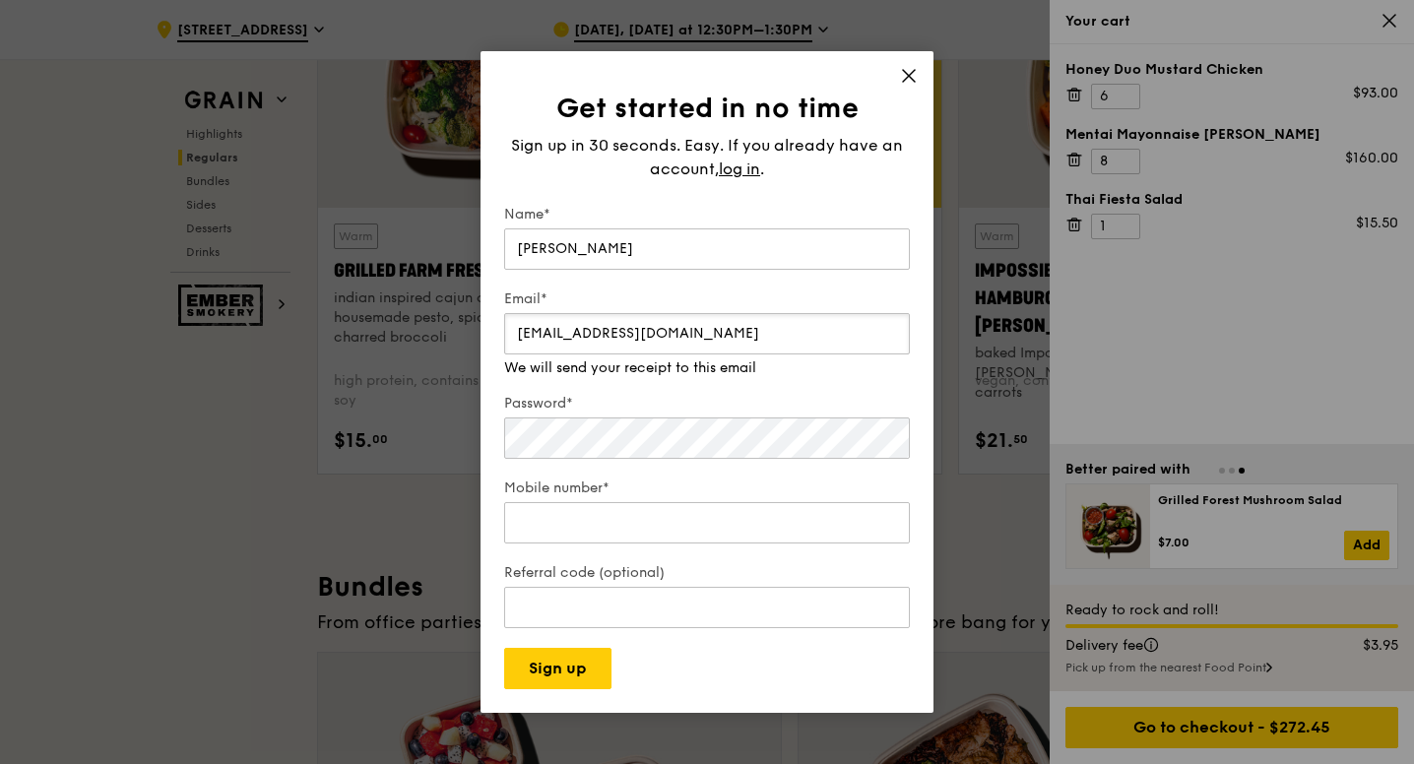
click at [638, 347] on input "tay_ming_wei@sfa.gov.sg" at bounding box center [707, 333] width 406 height 41
type input "taymingwe"
type input "taymingwei@gmail.com"
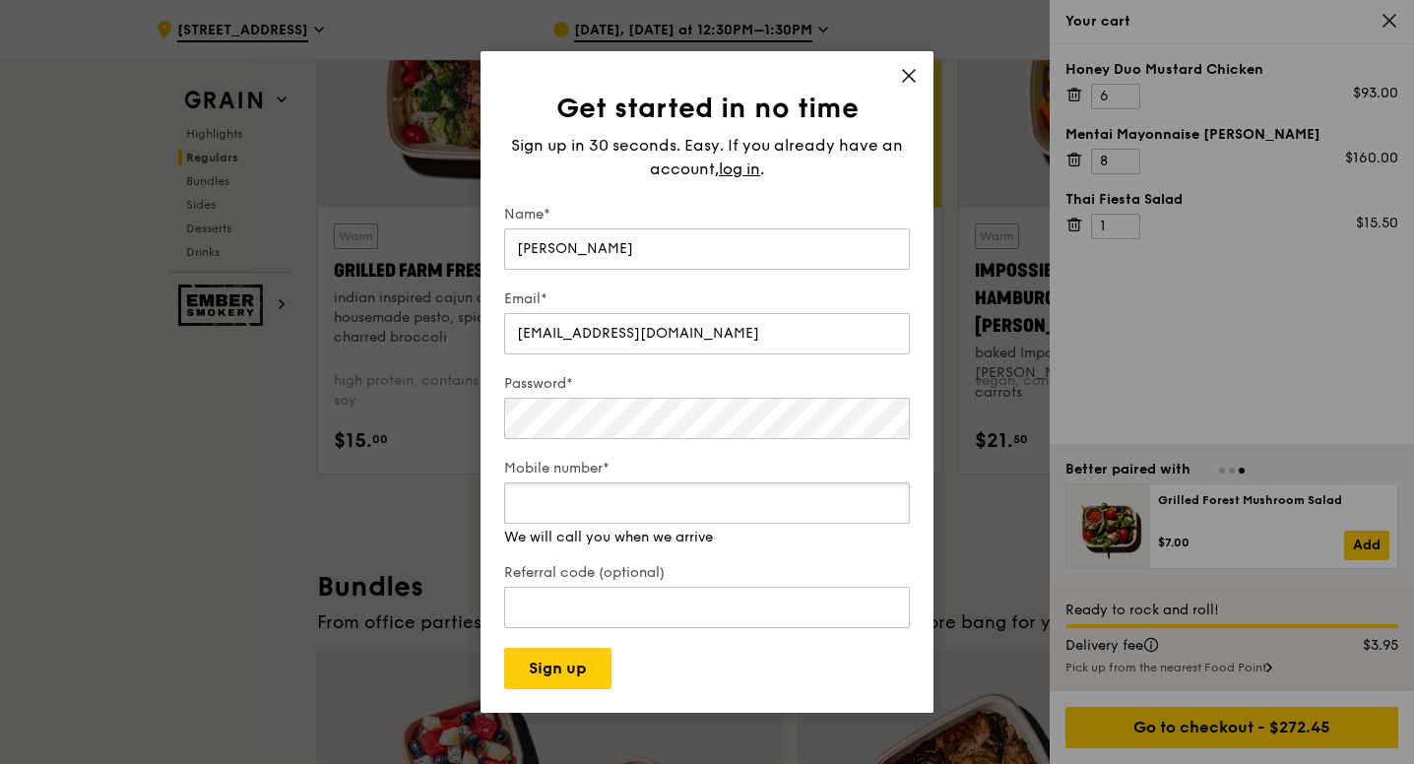
click at [623, 525] on div "Mobile number* We will call you when we arrive" at bounding box center [707, 503] width 406 height 89
type input "93833848"
click at [715, 329] on input "taymingwei@gmail.com" at bounding box center [707, 333] width 406 height 41
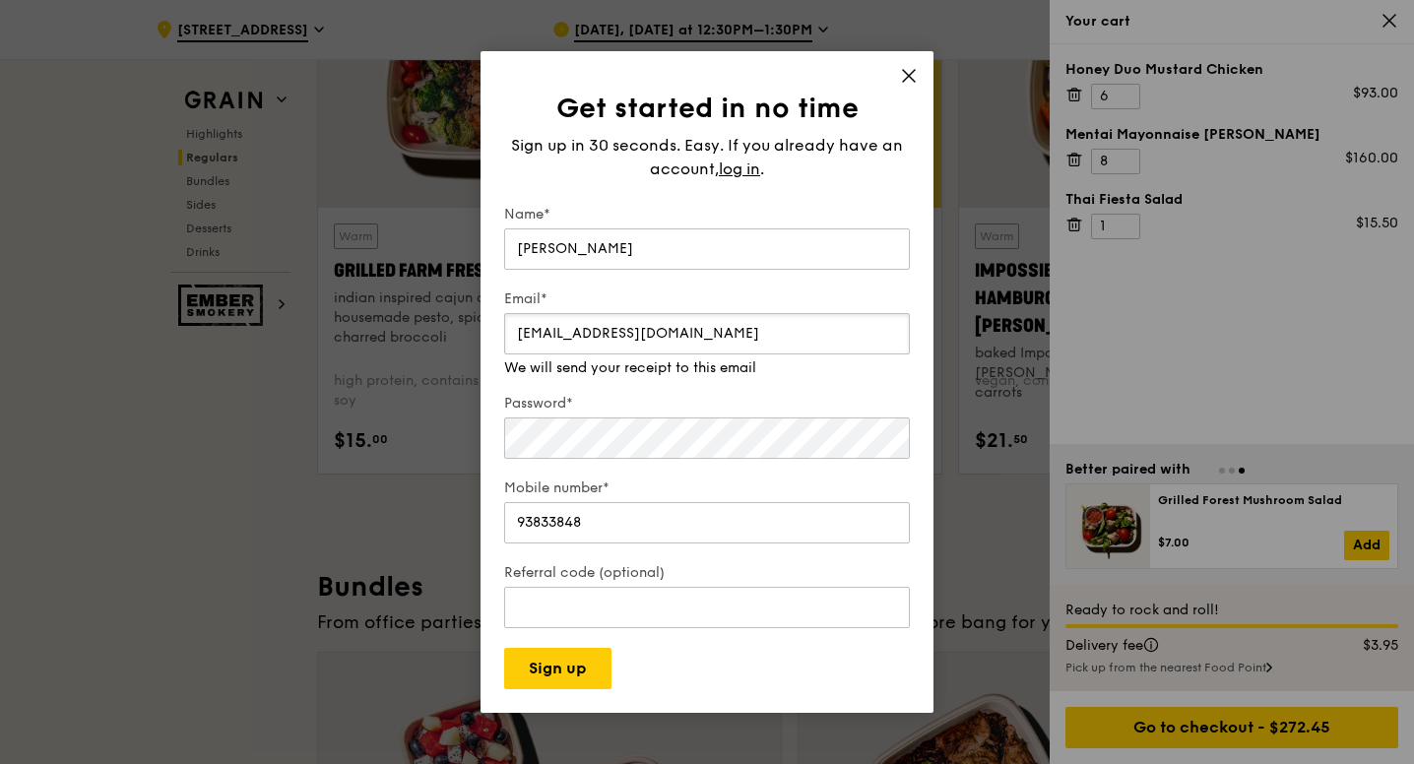
type input "taymingwei@gmail.com"
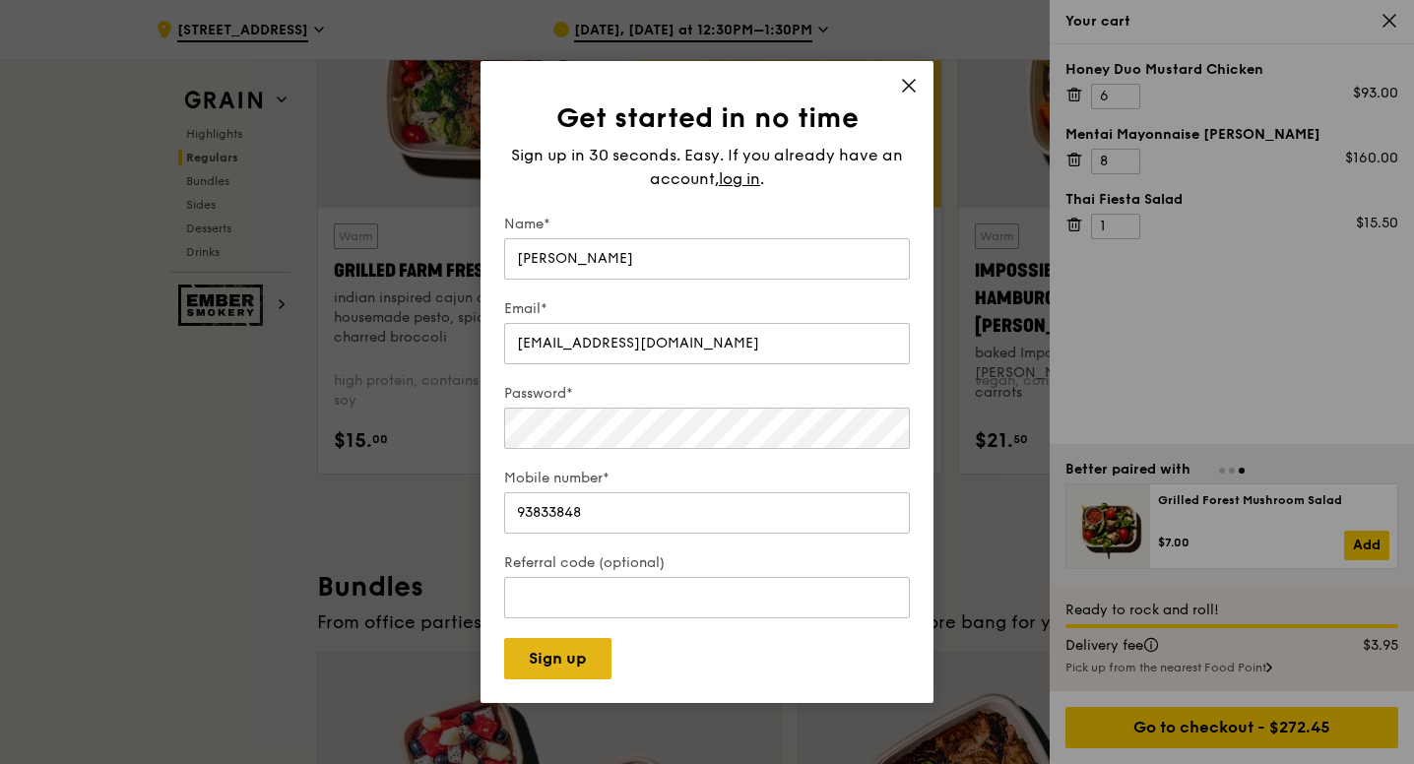
click at [559, 687] on div "Get started in no time Sign up in 30 seconds. Easy. If you already have an acco…" at bounding box center [706, 382] width 453 height 642
click at [569, 652] on button "Sign up" at bounding box center [557, 658] width 107 height 41
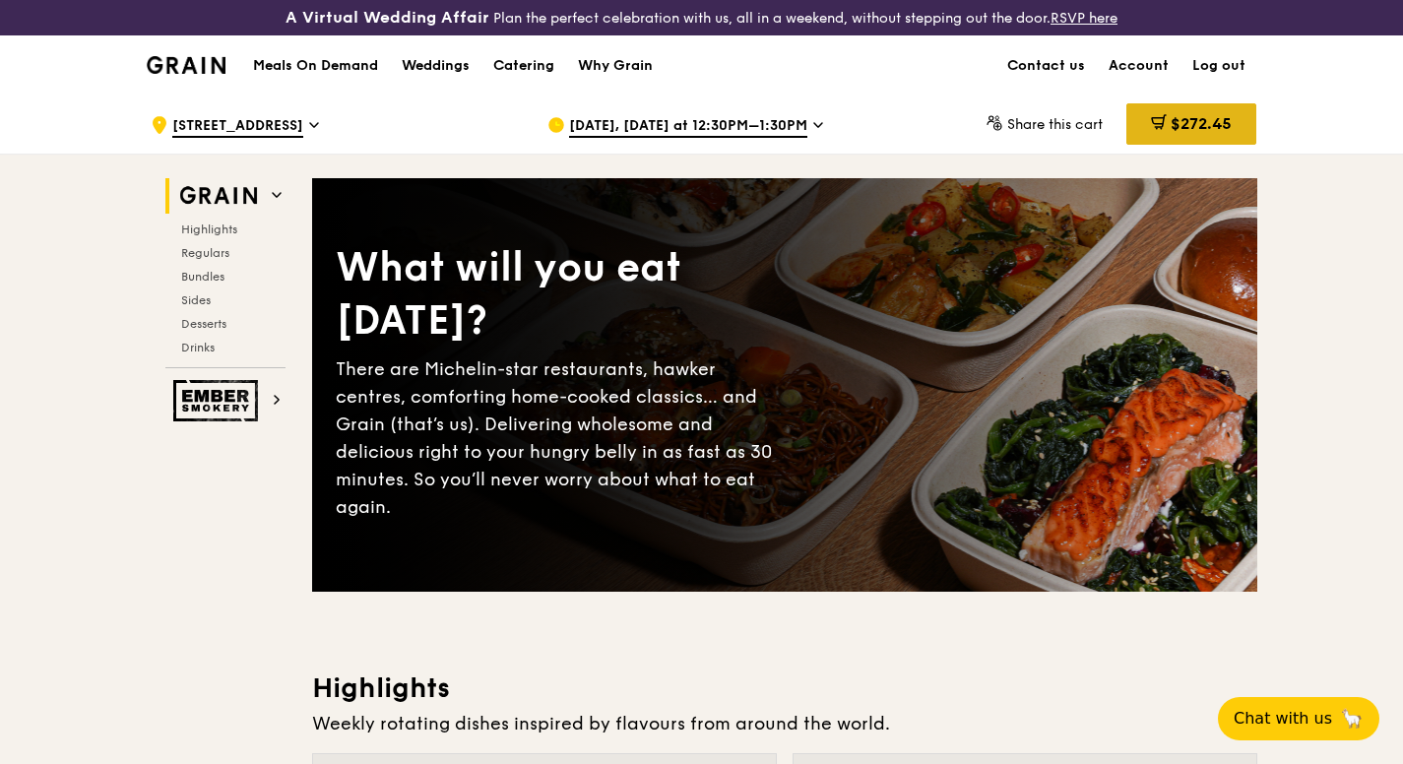
click at [1171, 125] on span "$272.45" at bounding box center [1201, 123] width 61 height 19
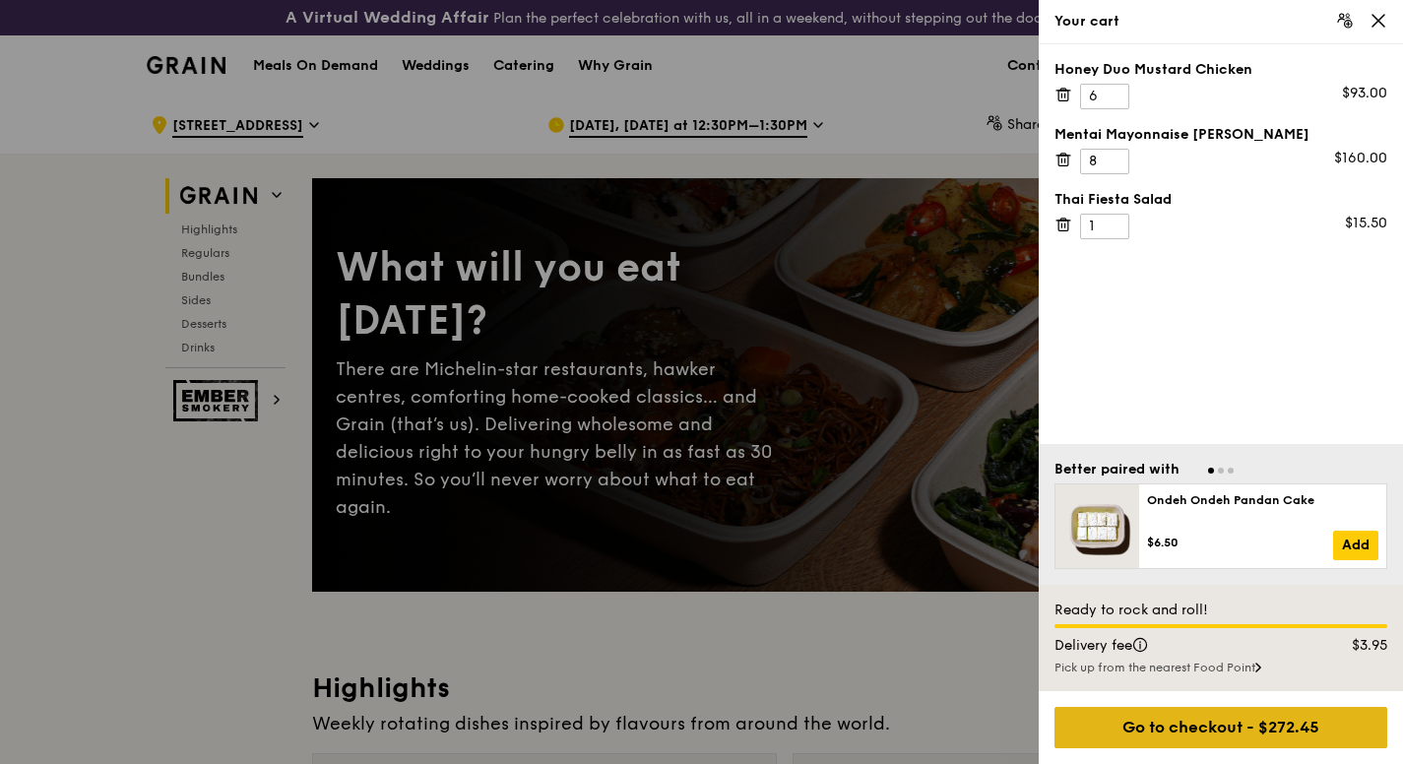
click at [1154, 737] on div "Go to checkout - $272.45" at bounding box center [1220, 727] width 333 height 41
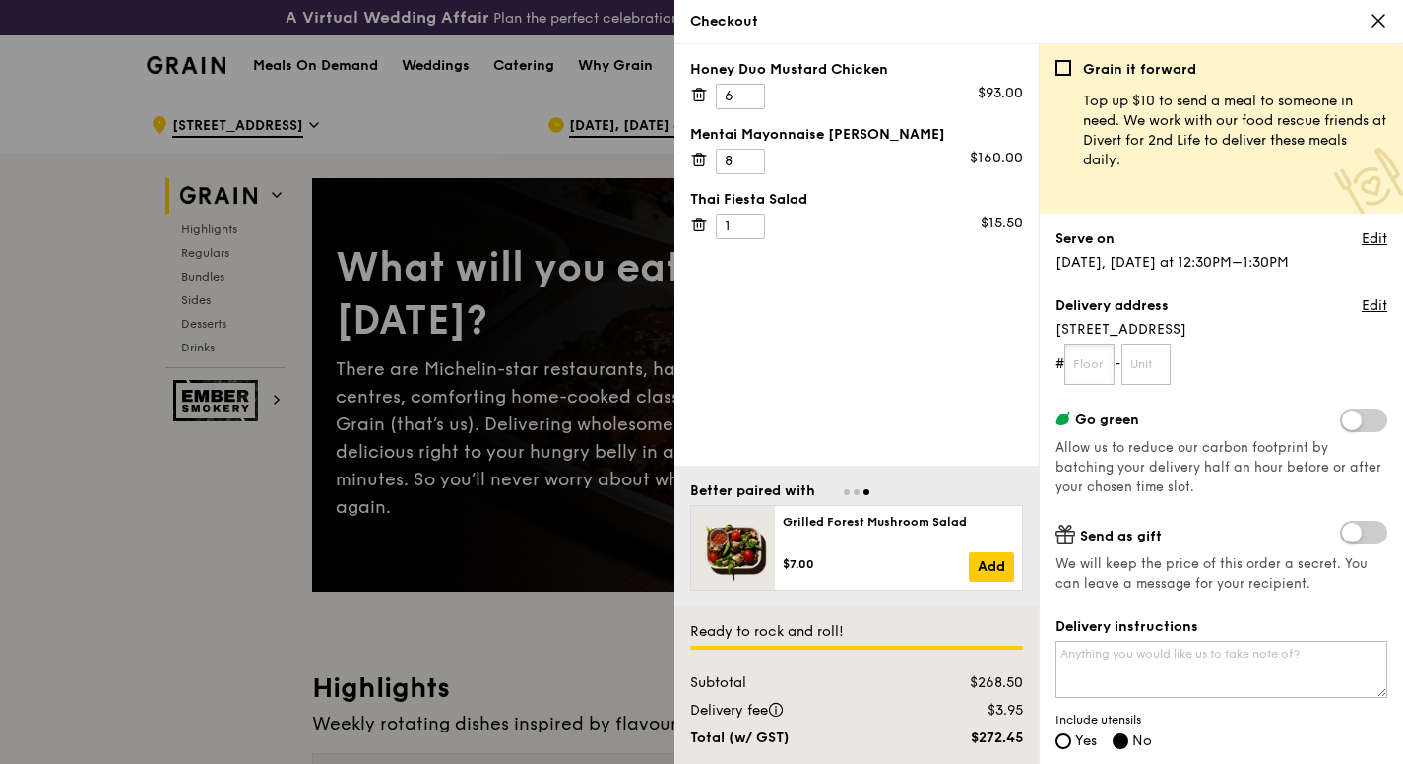
click at [1099, 362] on input "text" at bounding box center [1089, 364] width 50 height 41
click at [1104, 664] on textarea "Delivery instructions" at bounding box center [1221, 669] width 332 height 57
type textarea "P"
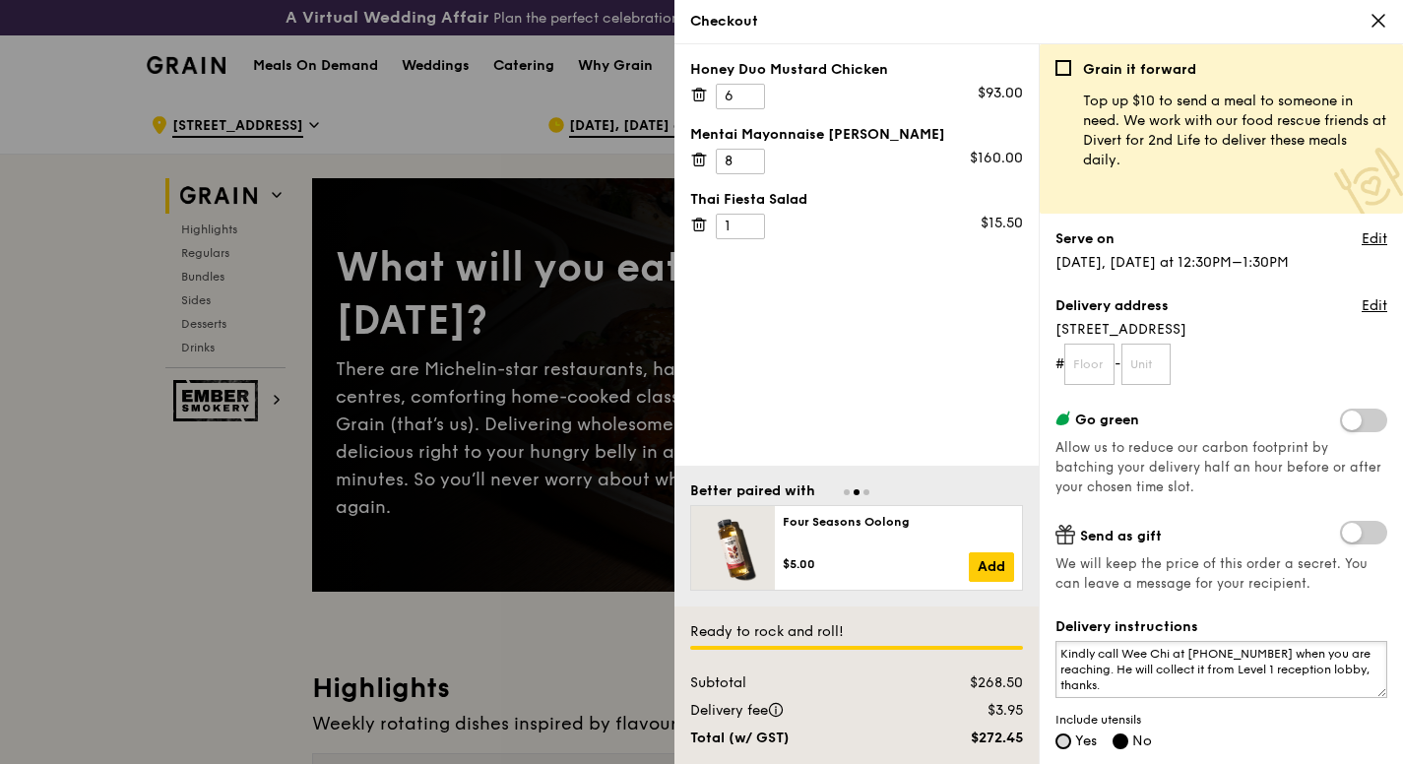
type textarea "Kindly call Wee Chi at [PHONE_NUMBER] when you are reaching. He will collect it…"
click at [1059, 739] on input "Yes" at bounding box center [1063, 741] width 16 height 16
radio input "true"
radio input "false"
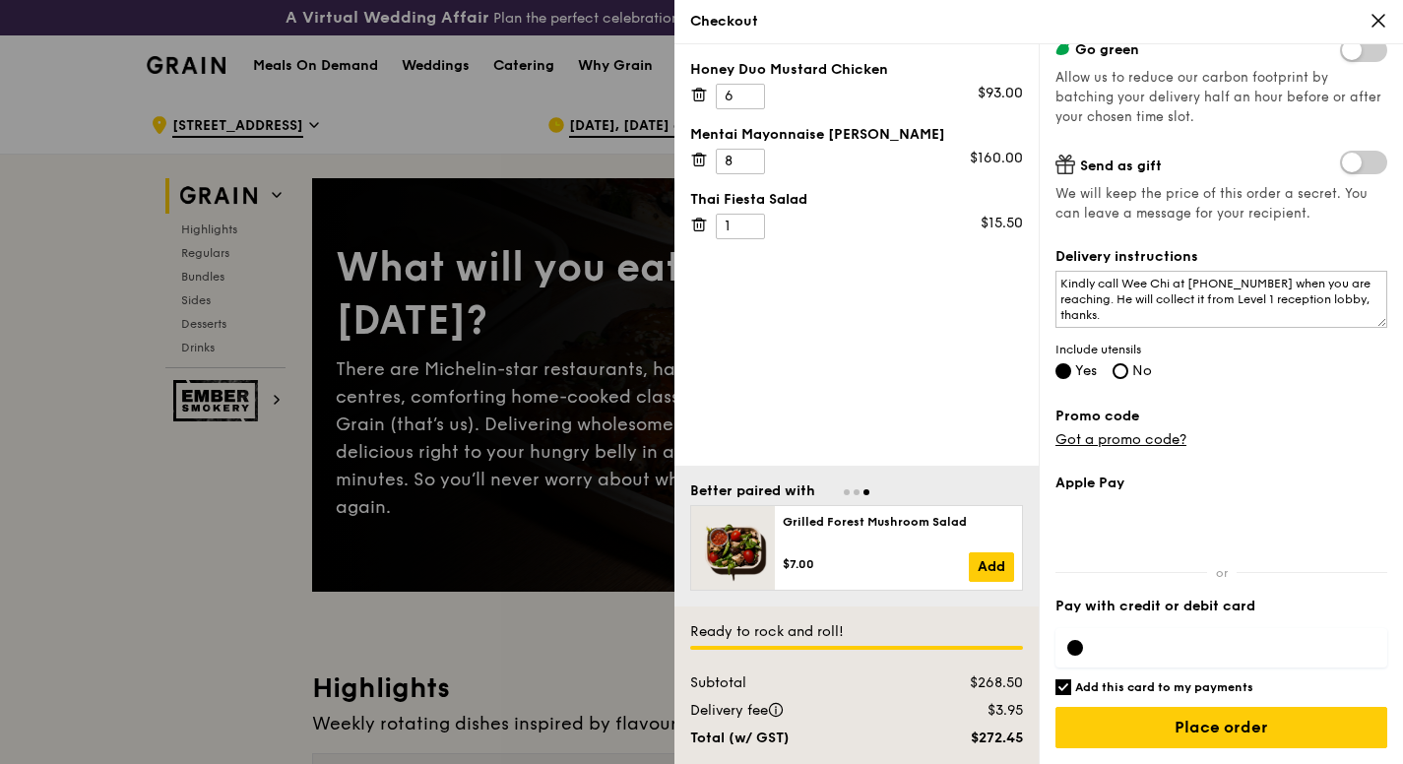
scroll to position [370, 0]
click at [1065, 684] on input "Add this card to my payments" at bounding box center [1063, 687] width 16 height 16
checkbox input "false"
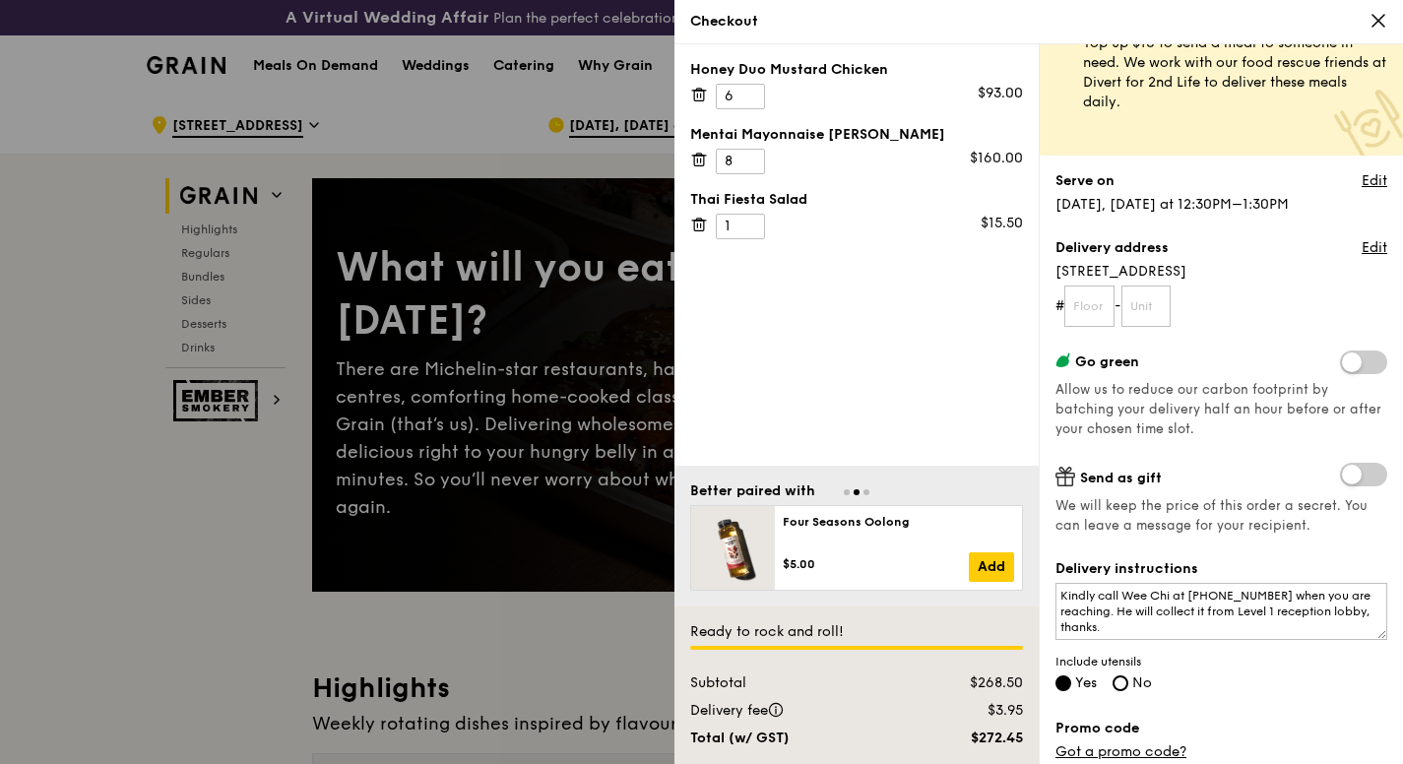
scroll to position [59, 0]
click at [1245, 600] on textarea "Kindly call Wee Chi at [PHONE_NUMBER] when you are reaching. He will collect it…" at bounding box center [1221, 610] width 332 height 57
type textarea "Kindly call Wee Chi at [PHONE_NUMBER] when you are reaching. He will collect it…"
click at [1310, 675] on div "Delivery instructions Kindly call Wee Chi at [PHONE_NUMBER] when you are reachi…" at bounding box center [1221, 626] width 332 height 136
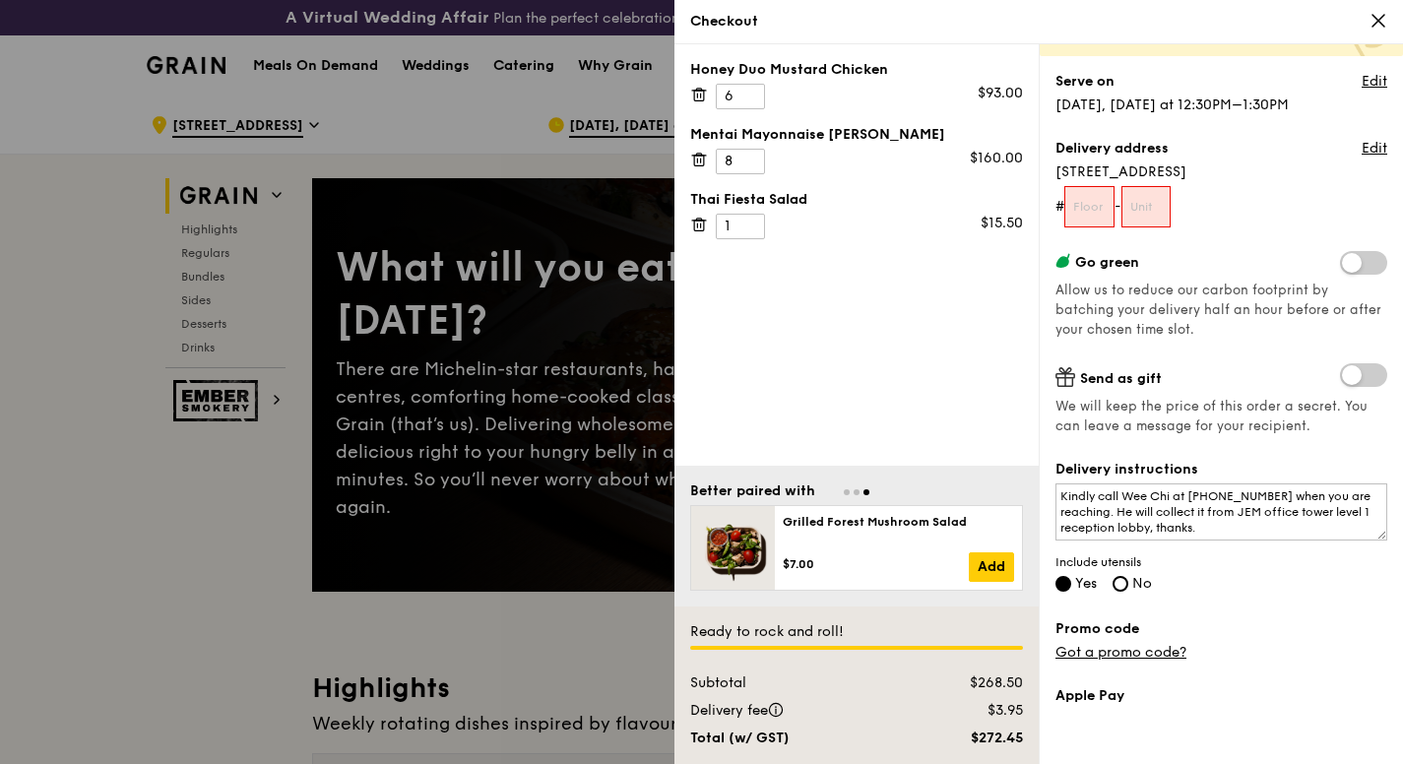
scroll to position [121, 0]
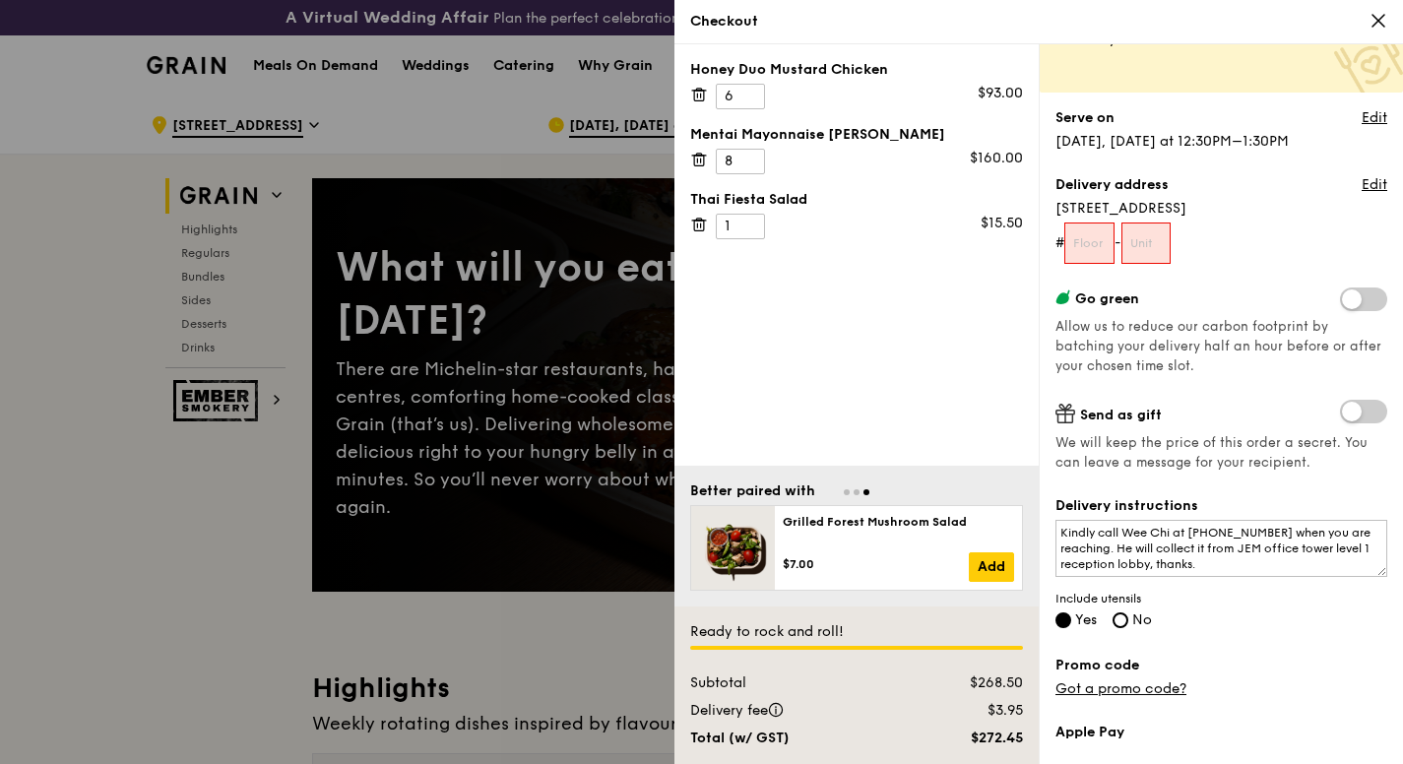
click at [1118, 251] on form "# -" at bounding box center [1221, 243] width 332 height 41
click at [1100, 249] on input "text" at bounding box center [1089, 243] width 50 height 41
type input "01"
click at [1206, 231] on form "# 01 - 01" at bounding box center [1221, 243] width 332 height 41
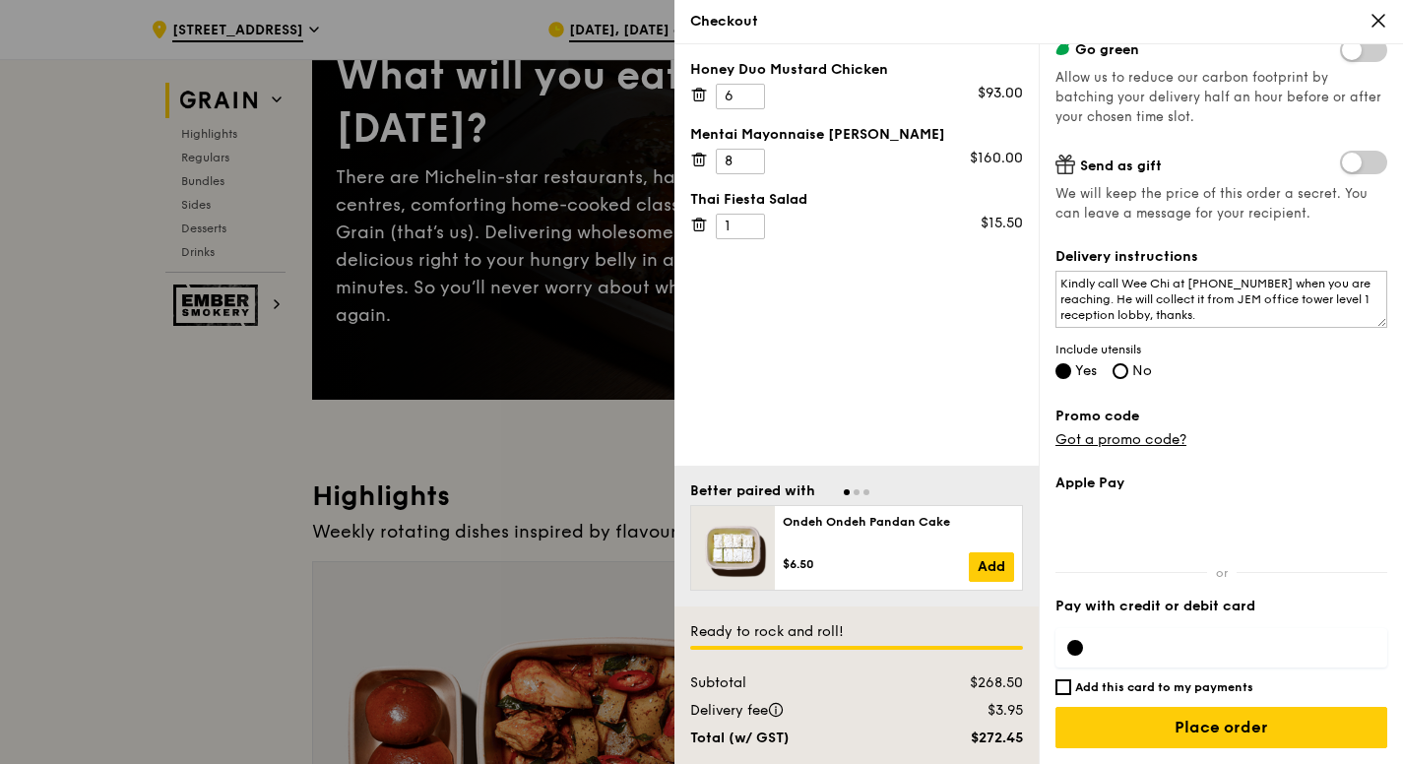
scroll to position [194, 0]
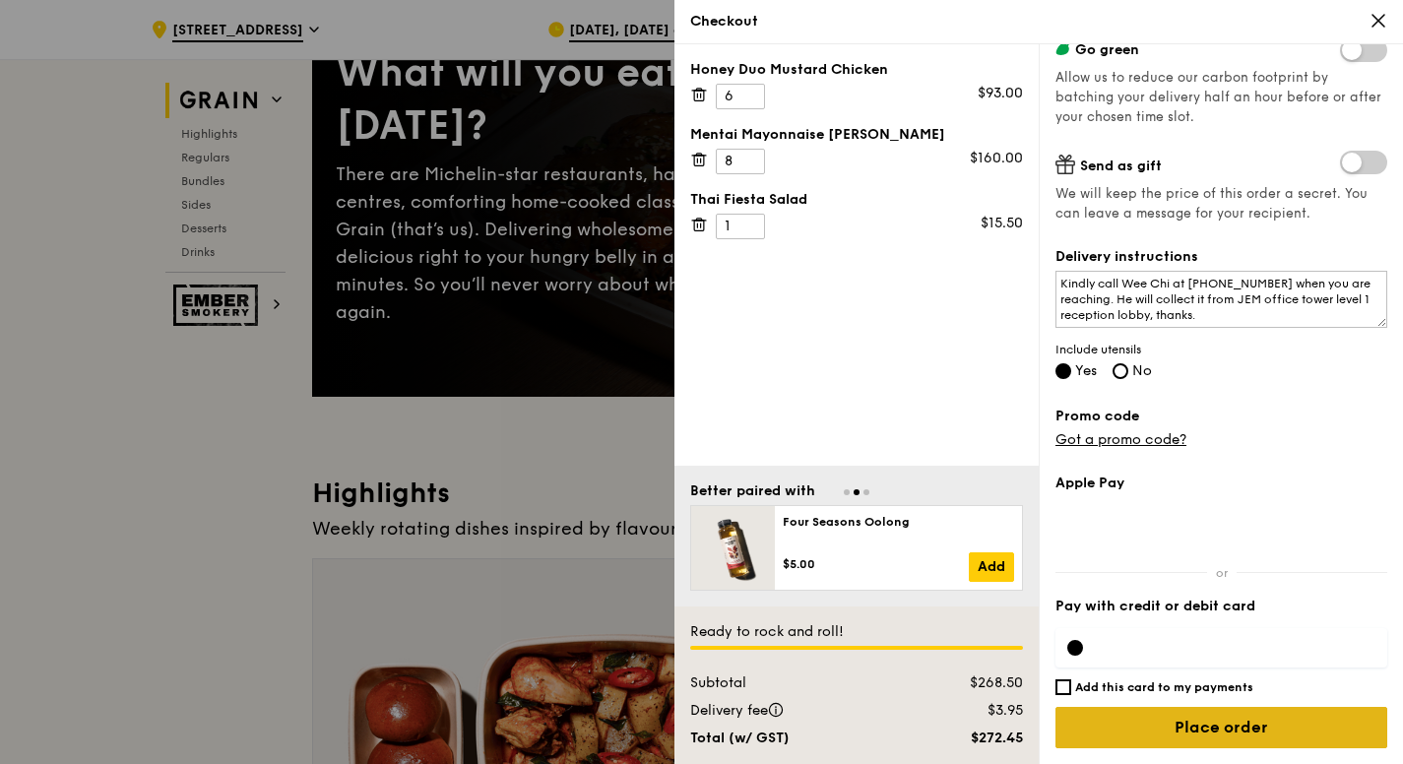
click at [1245, 722] on input "Place order" at bounding box center [1221, 727] width 332 height 41
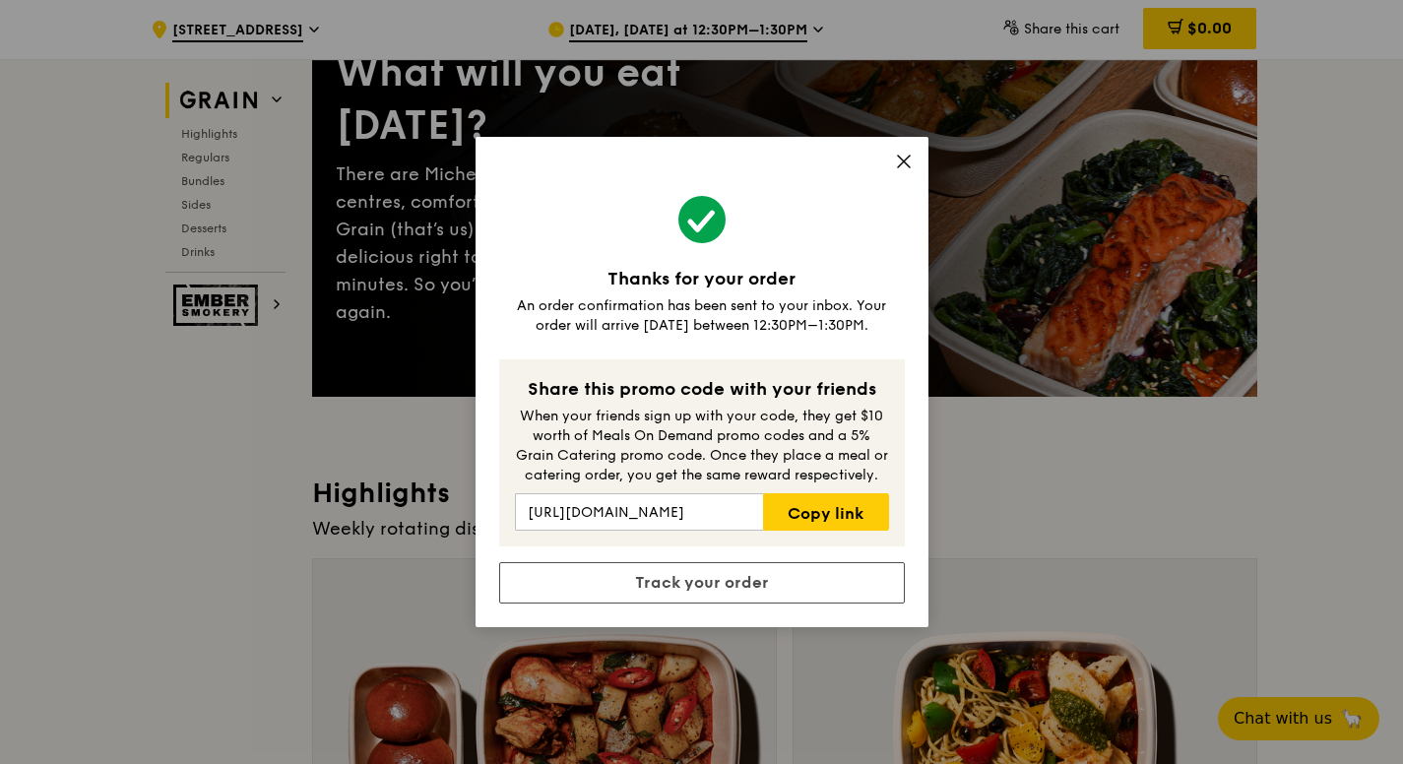
click at [903, 166] on icon at bounding box center [904, 162] width 18 height 18
